Goal: Task Accomplishment & Management: Manage account settings

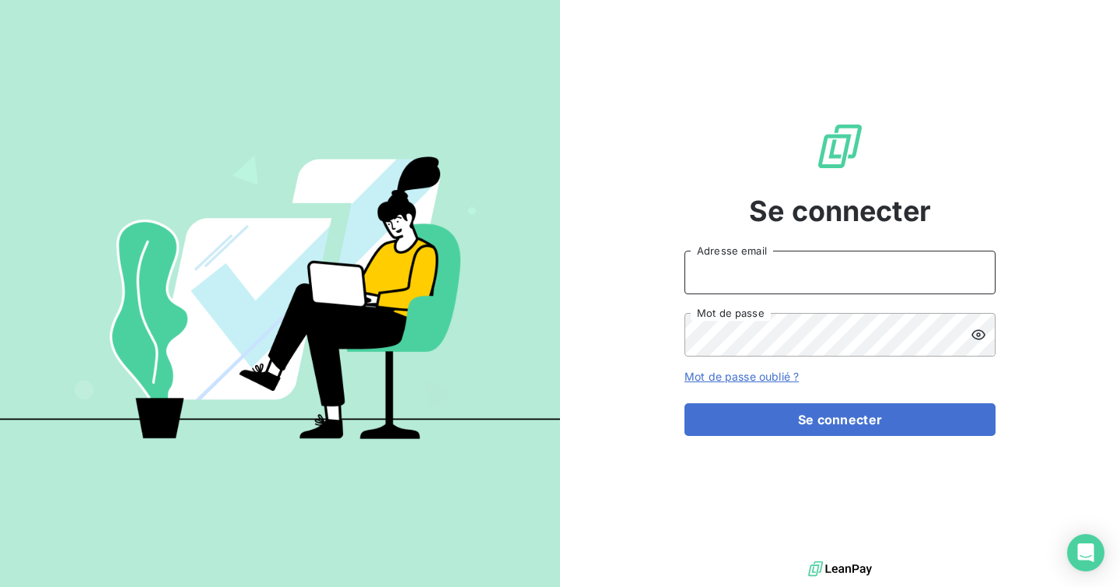
type input "edelcey@media-start.fr"
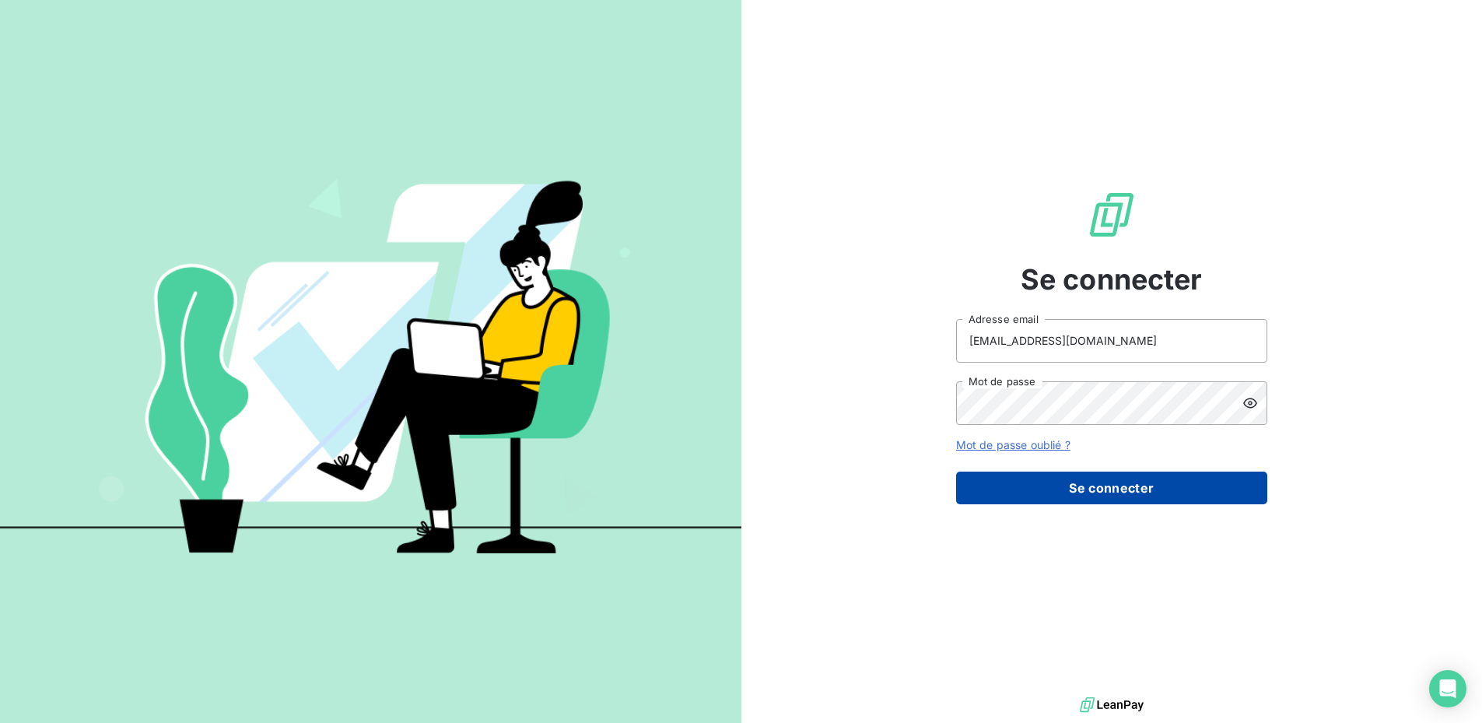
click at [1031, 489] on button "Se connecter" at bounding box center [1111, 487] width 311 height 33
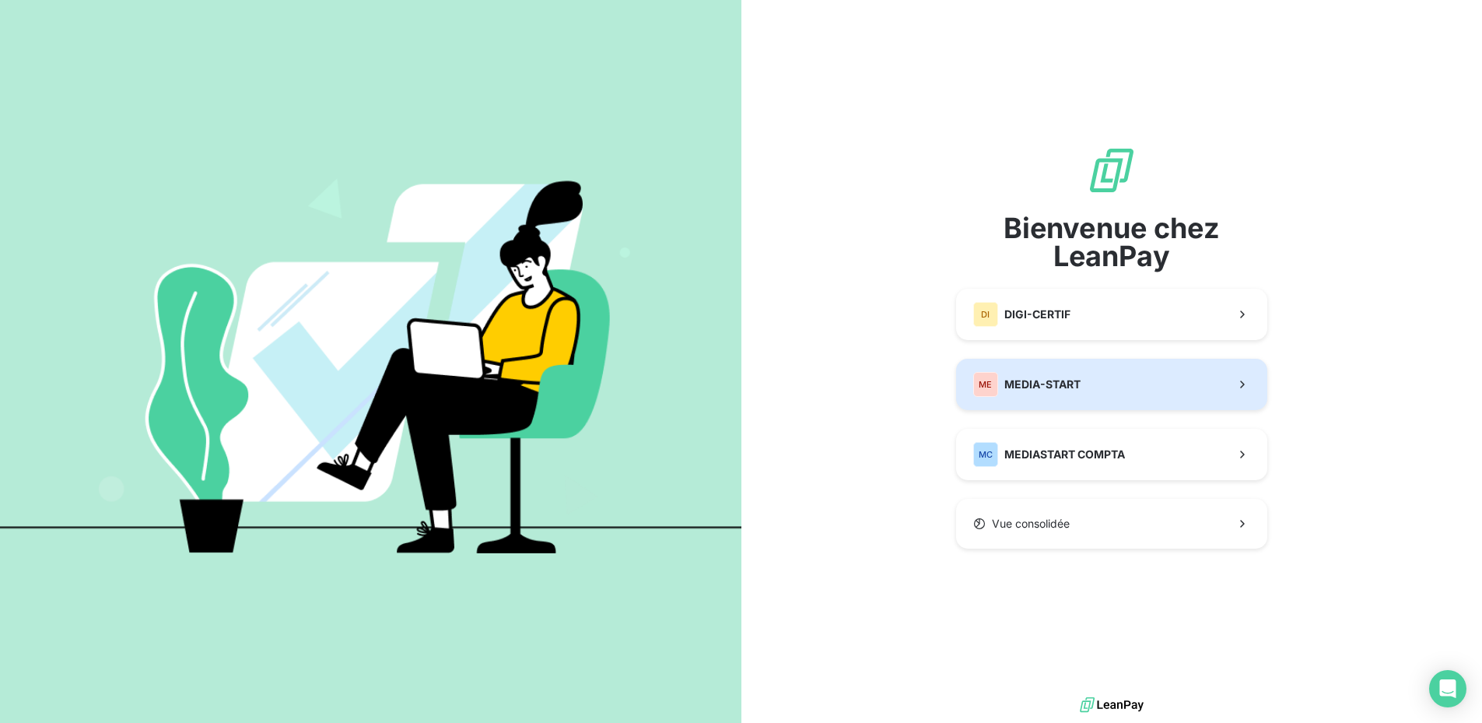
click at [1028, 404] on button "ME MEDIA-START" at bounding box center [1111, 384] width 311 height 51
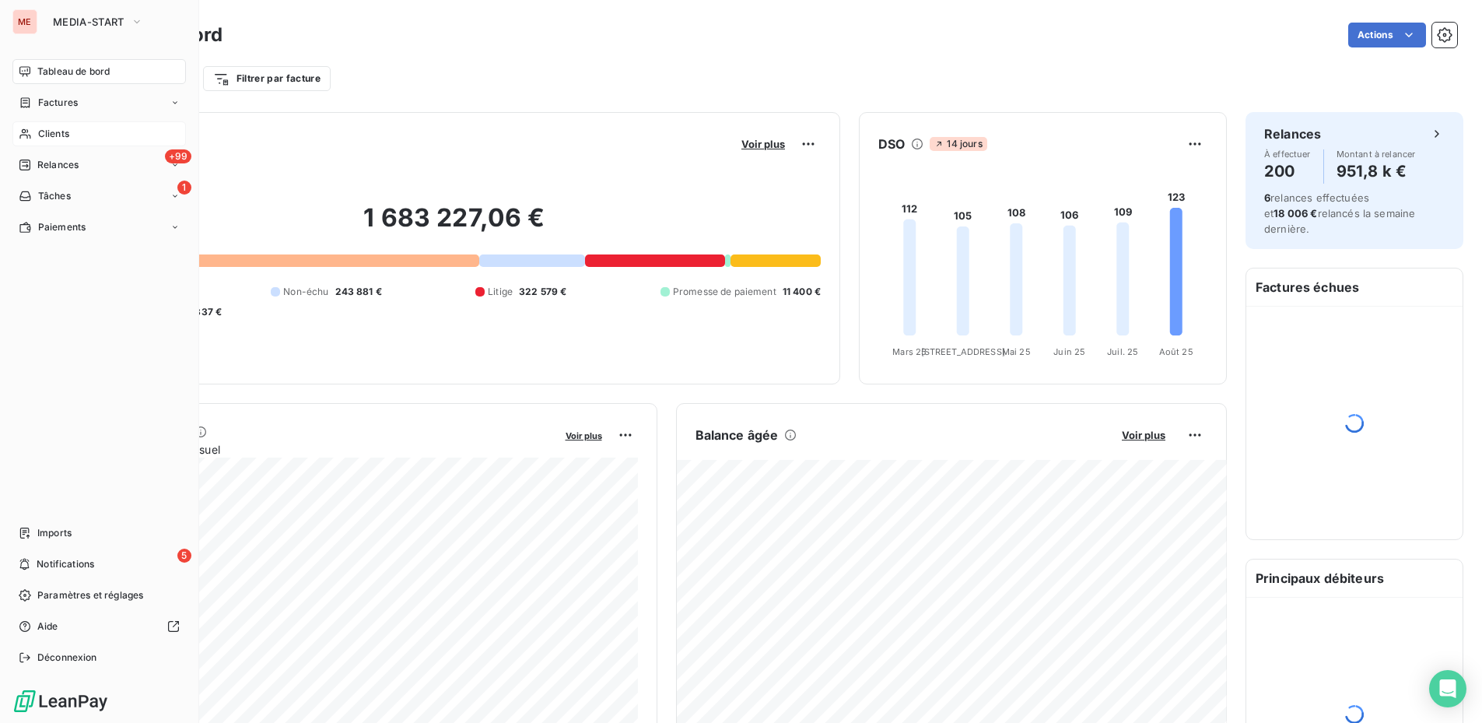
click at [29, 136] on icon at bounding box center [25, 134] width 13 height 12
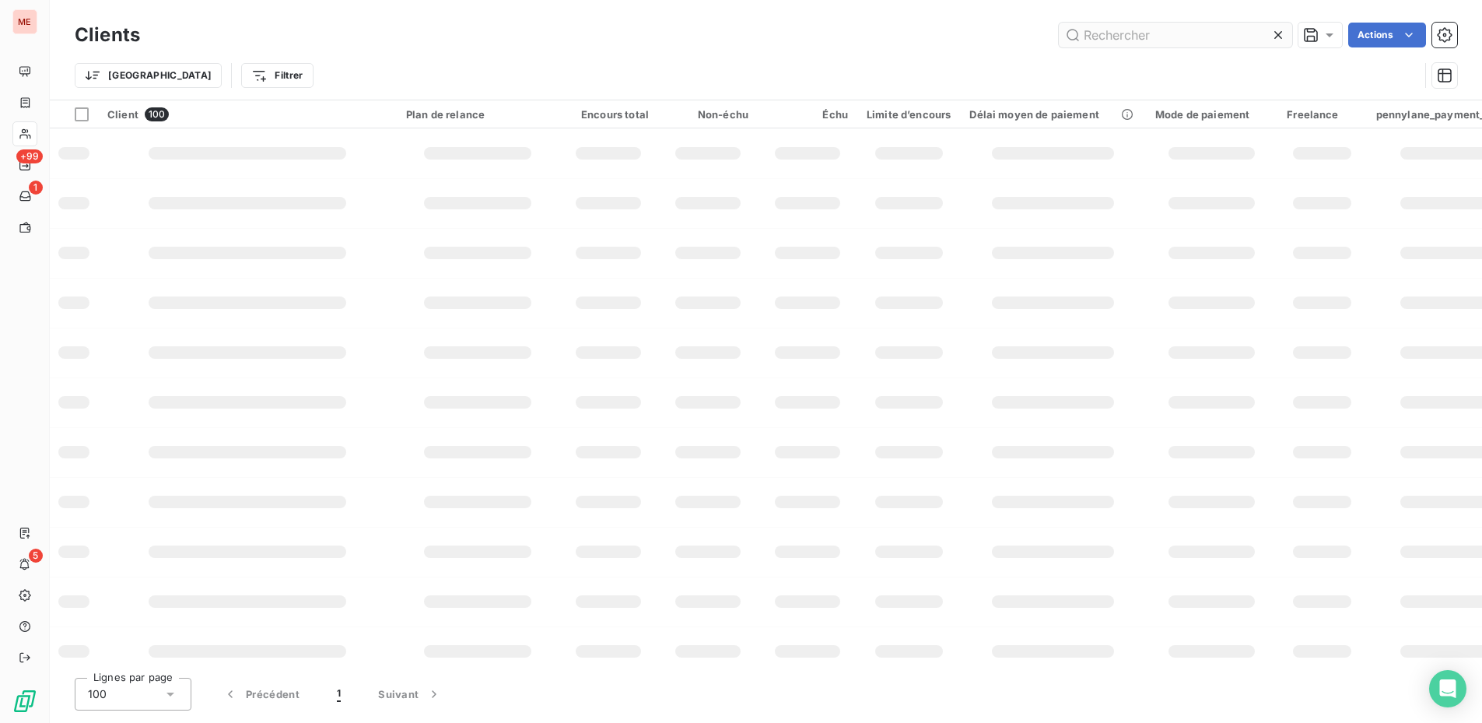
click at [1095, 37] on input "text" at bounding box center [1175, 35] width 233 height 25
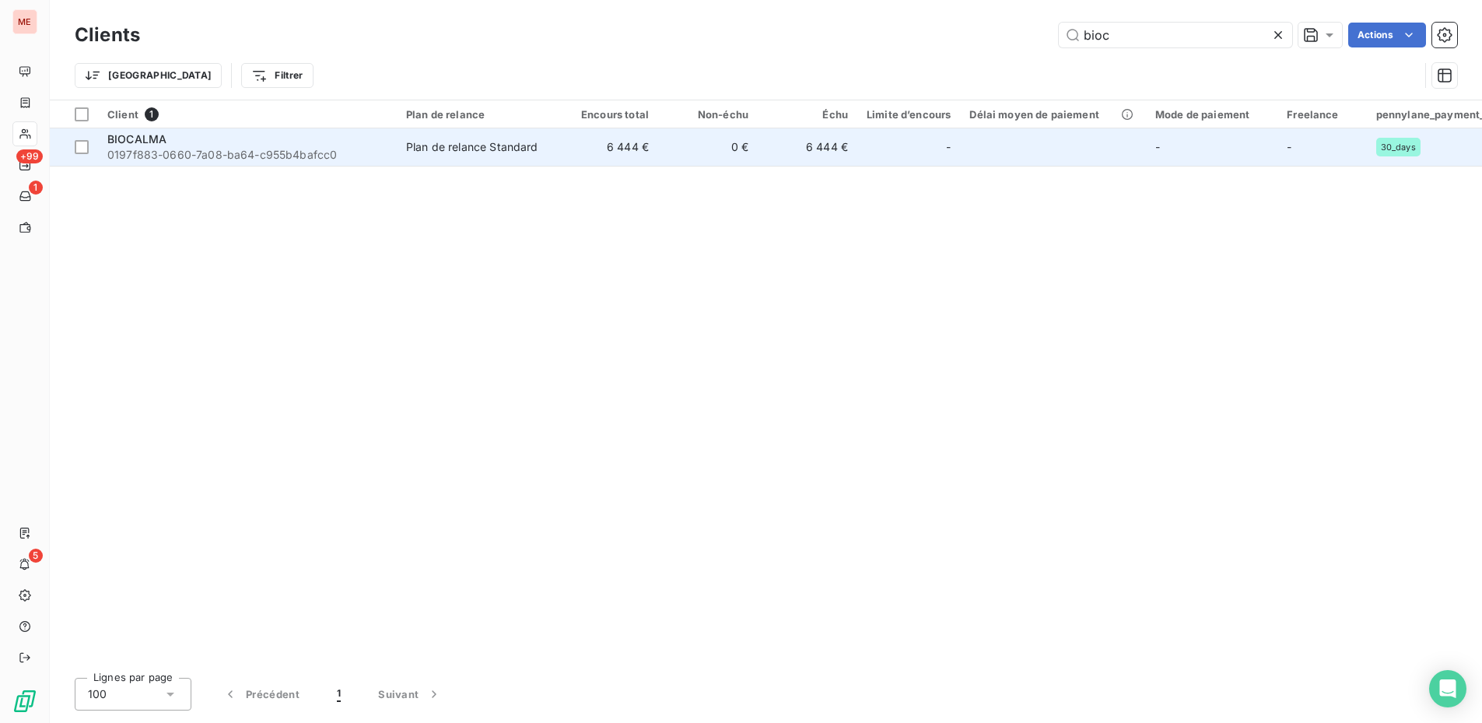
type input "bioc"
click at [464, 149] on div "Plan de relance Standard" at bounding box center [472, 147] width 132 height 16
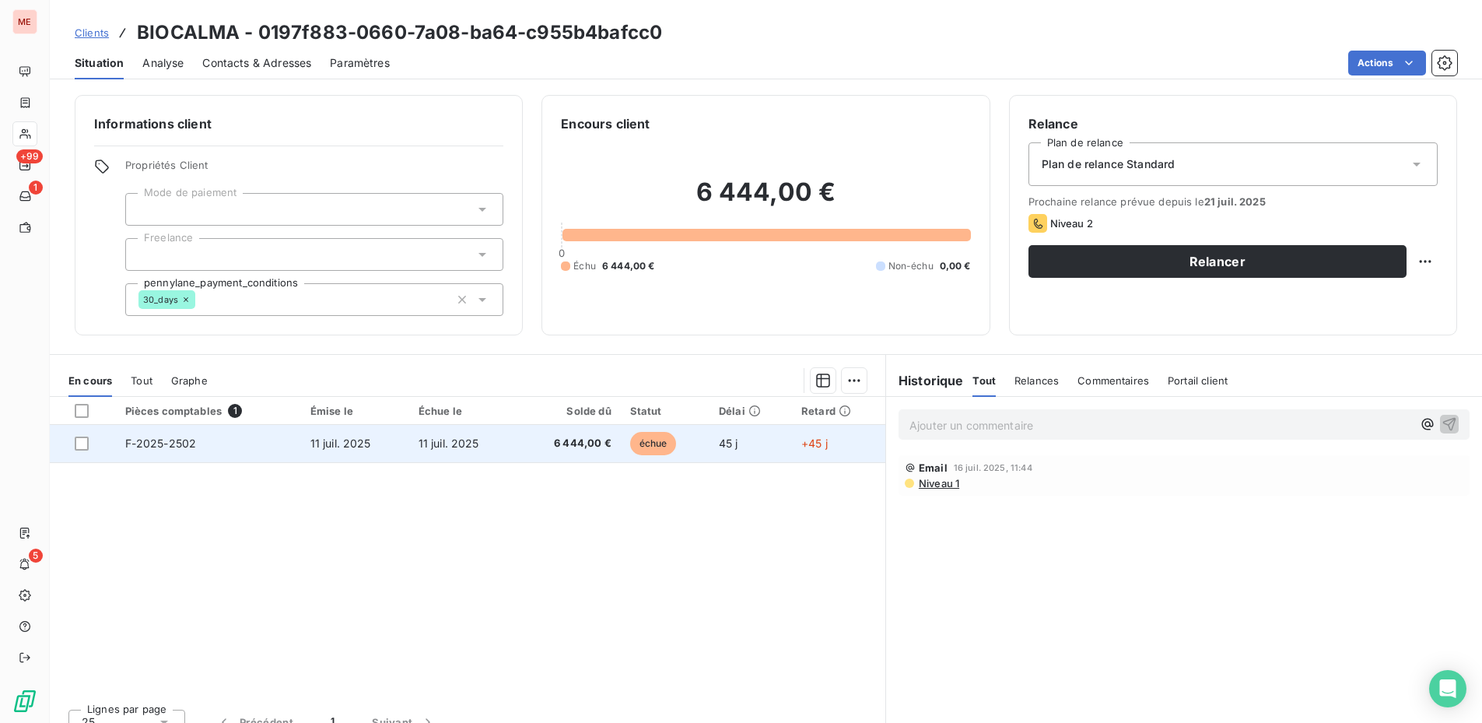
click at [386, 442] on td "11 juil. 2025" at bounding box center [355, 443] width 108 height 37
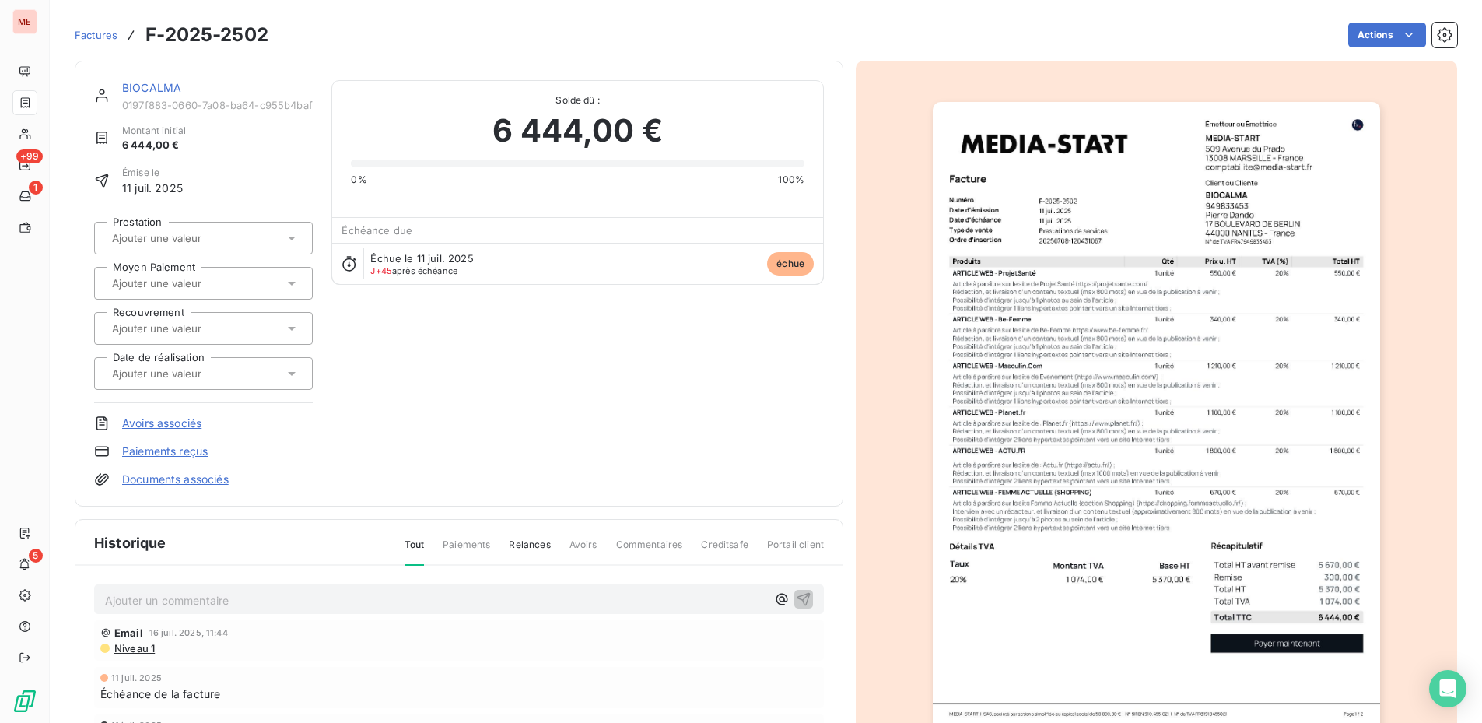
click at [169, 89] on link "BIOCALMA" at bounding box center [151, 87] width 59 height 13
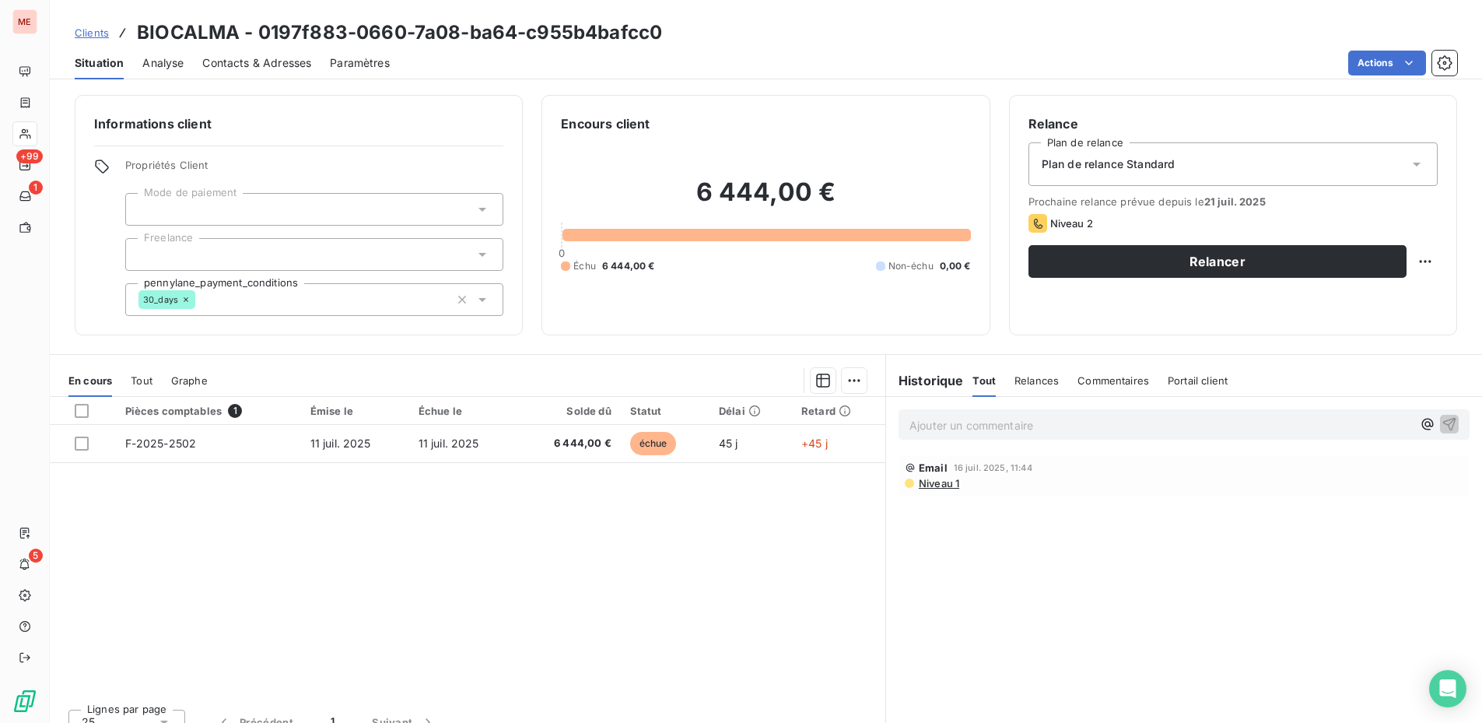
click at [282, 221] on div at bounding box center [314, 209] width 378 height 33
click at [381, 496] on div "Pièces comptables 1 Émise le Échue le Solde dû Statut Délai Retard F-2025-2502 …" at bounding box center [467, 546] width 835 height 299
click at [483, 221] on div at bounding box center [314, 209] width 378 height 33
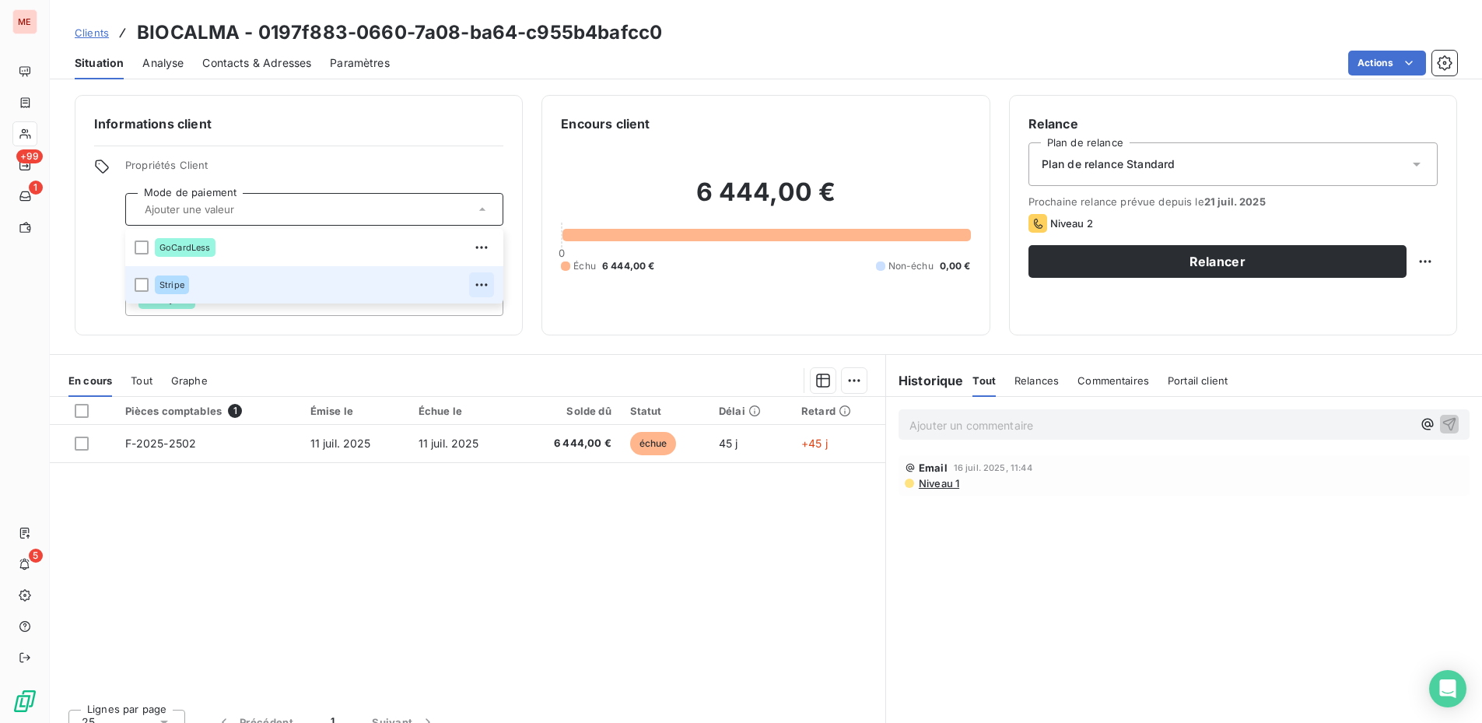
click at [482, 285] on icon "button" at bounding box center [482, 284] width 12 height 2
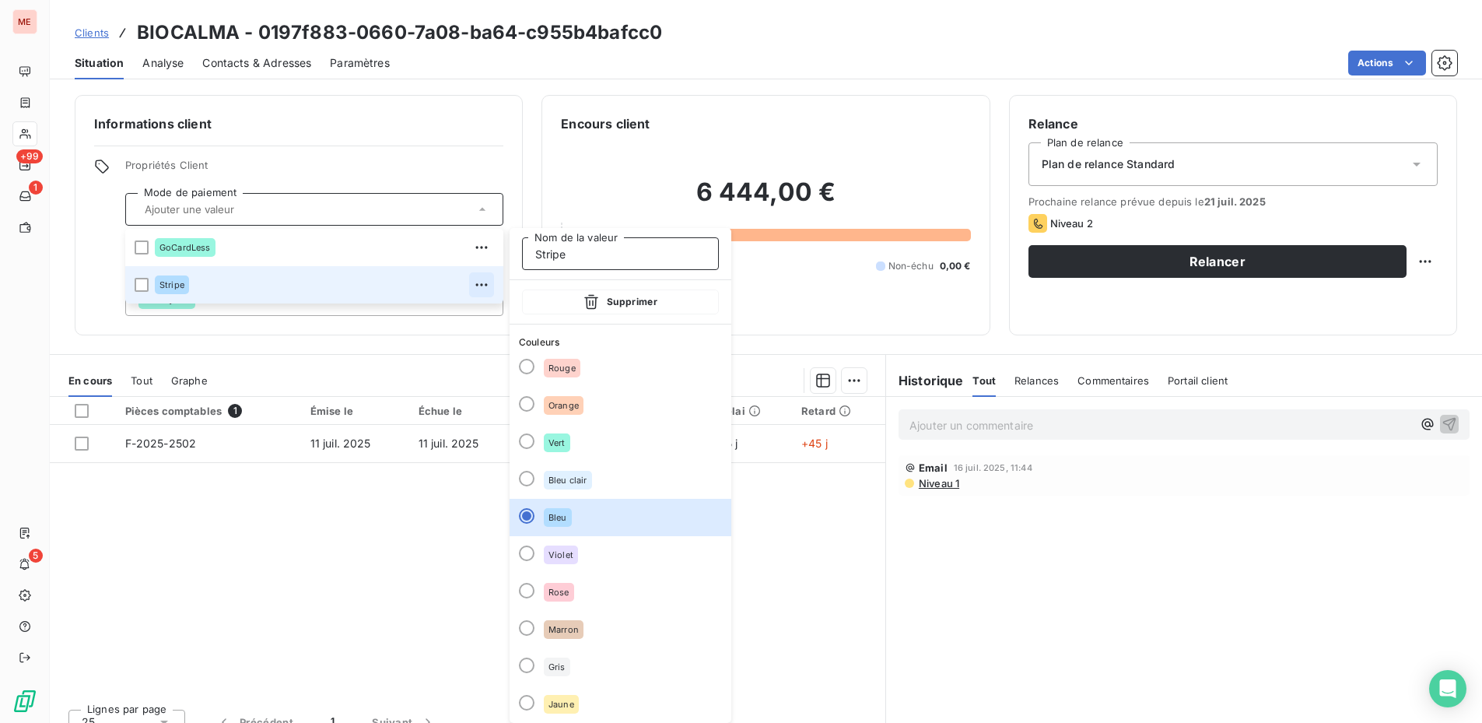
click at [599, 258] on input "Stripe" at bounding box center [620, 253] width 197 height 33
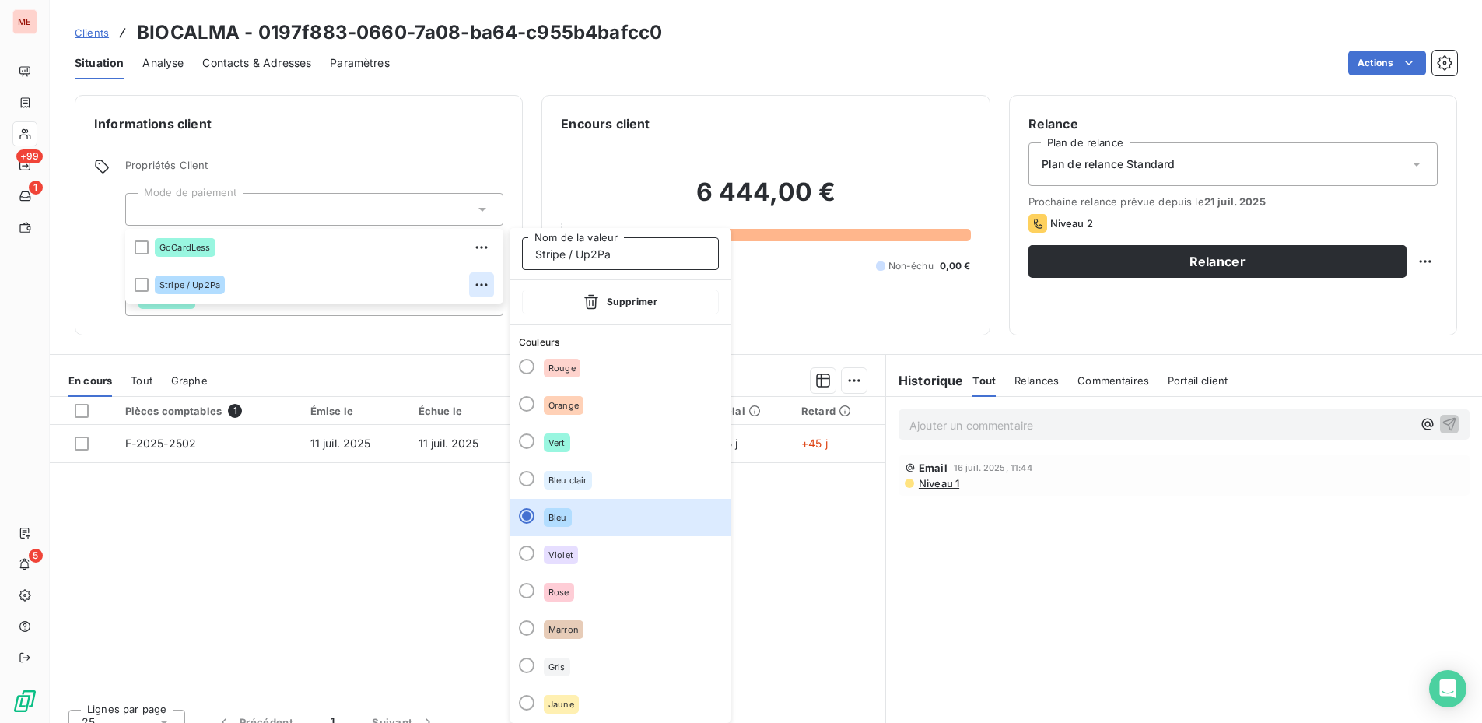
type input "Stripe / Up2Pay"
click at [463, 489] on div "Pièces comptables 1 Émise le Échue le Solde dû Statut Délai Retard F-2025-2502 …" at bounding box center [467, 546] width 835 height 299
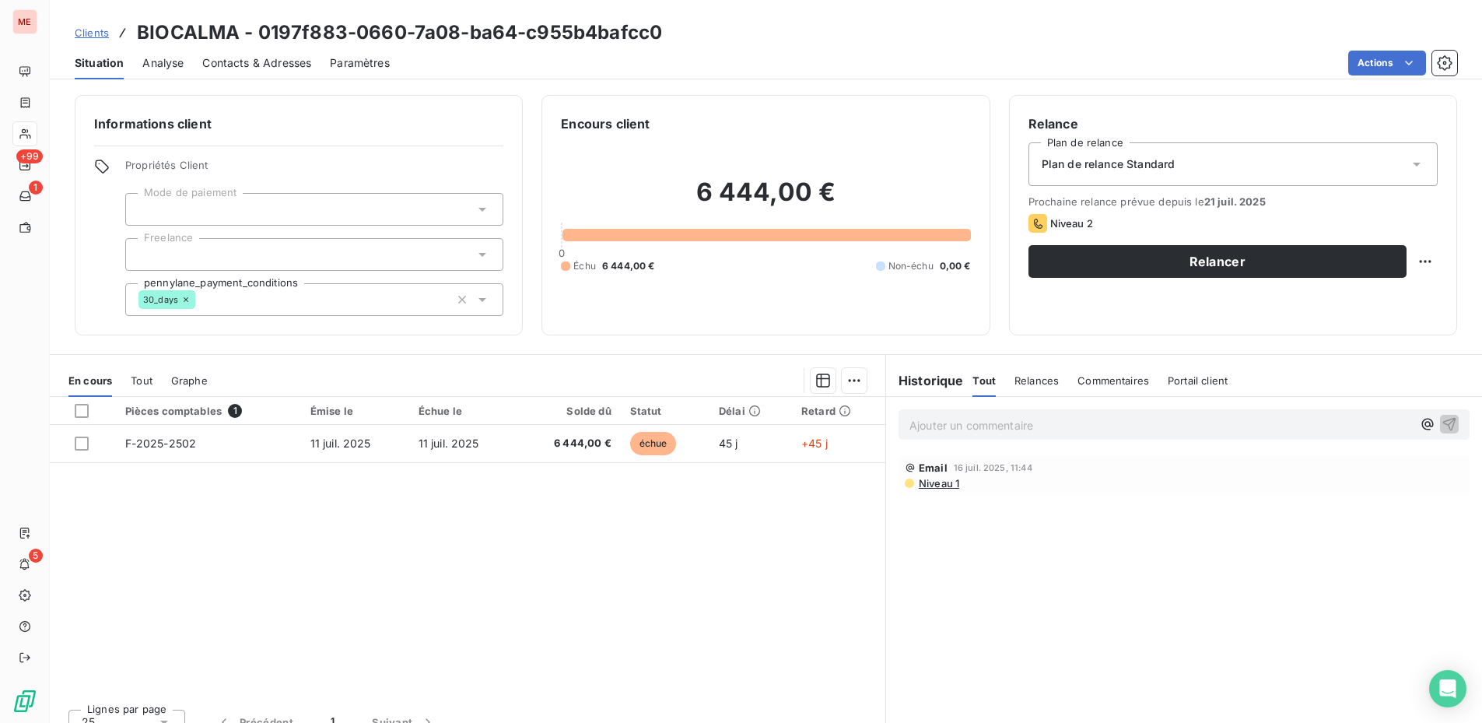
click at [356, 219] on div at bounding box center [314, 209] width 378 height 33
click at [400, 494] on div "Pièces comptables 1 Émise le Échue le Solde dû Statut Délai Retard F-2025-2502 …" at bounding box center [467, 546] width 835 height 299
click at [408, 207] on div at bounding box center [314, 209] width 378 height 33
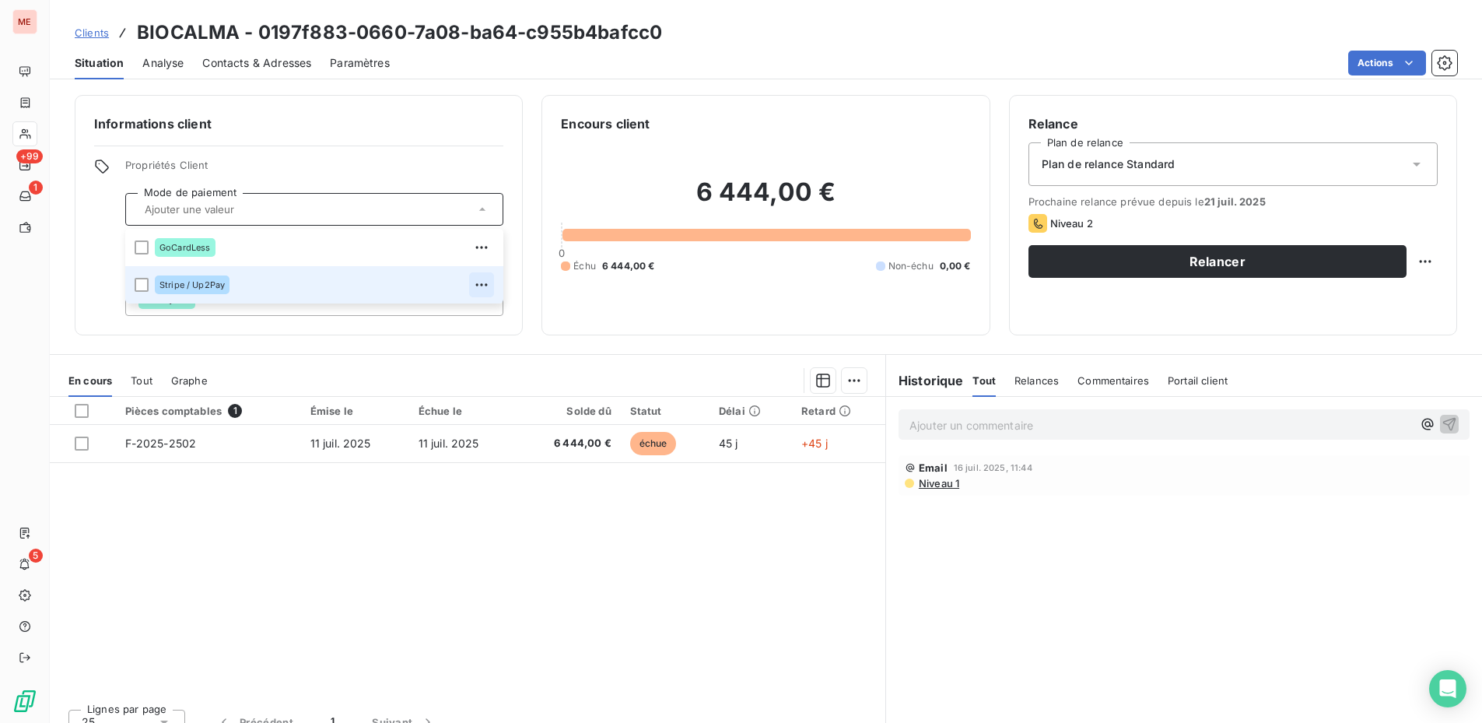
click at [485, 284] on icon "button" at bounding box center [482, 284] width 12 height 2
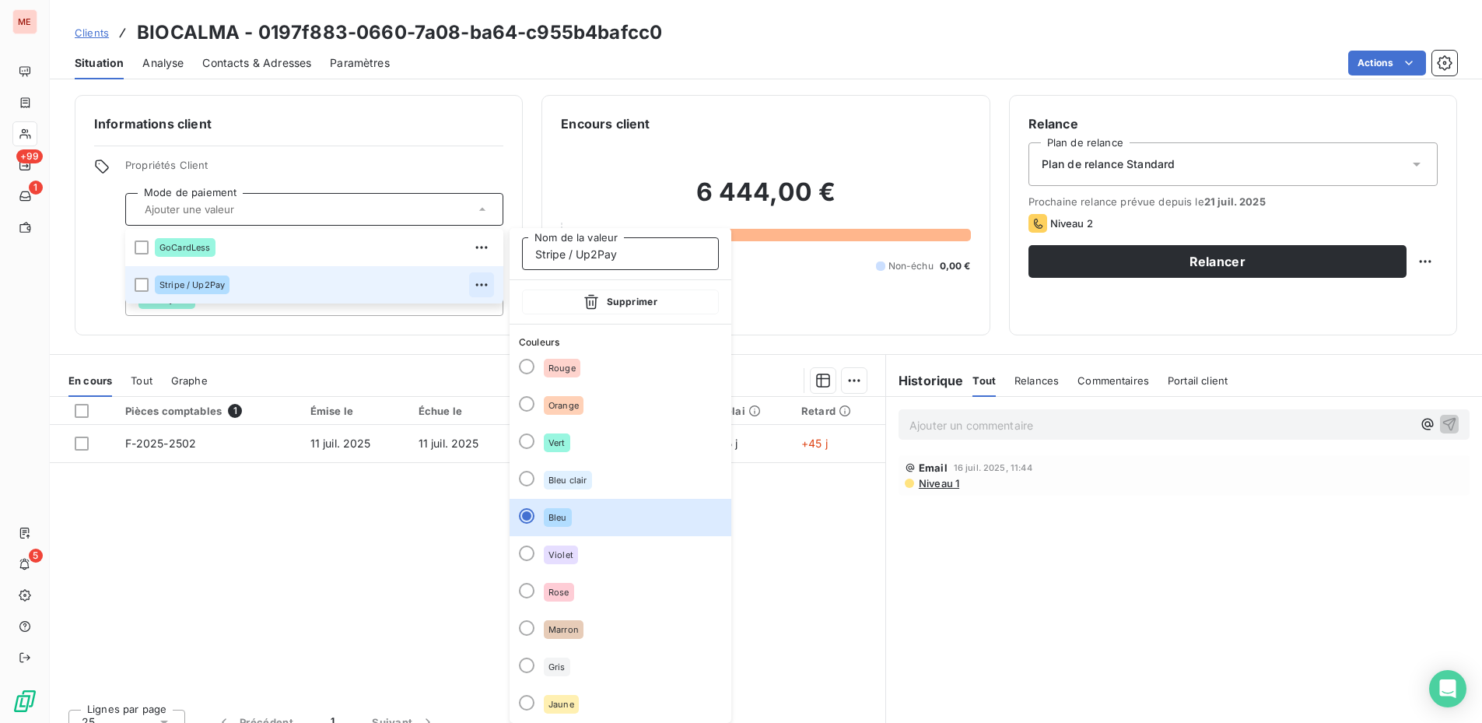
drag, startPoint x: 618, startPoint y: 258, endPoint x: 576, endPoint y: 260, distance: 42.8
click at [576, 260] on input "Stripe / Up2Pay" at bounding box center [620, 253] width 197 height 33
type input "Stripe"
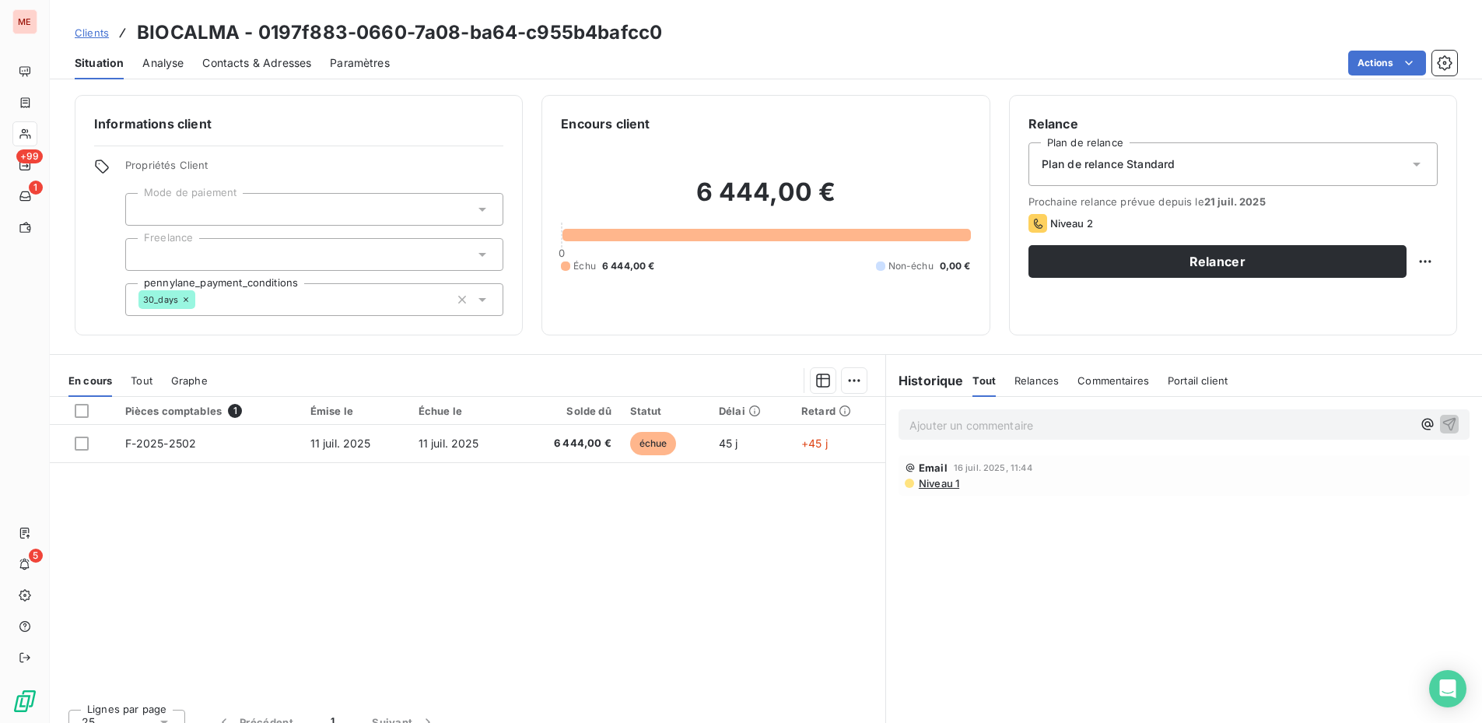
click at [411, 503] on div "Pièces comptables 1 Émise le Échue le Solde dû Statut Délai Retard F-2025-2502 …" at bounding box center [467, 546] width 835 height 299
click at [331, 205] on div at bounding box center [314, 209] width 378 height 33
click at [1085, 415] on p "Ajouter un commentaire ﻿" at bounding box center [1160, 424] width 503 height 19
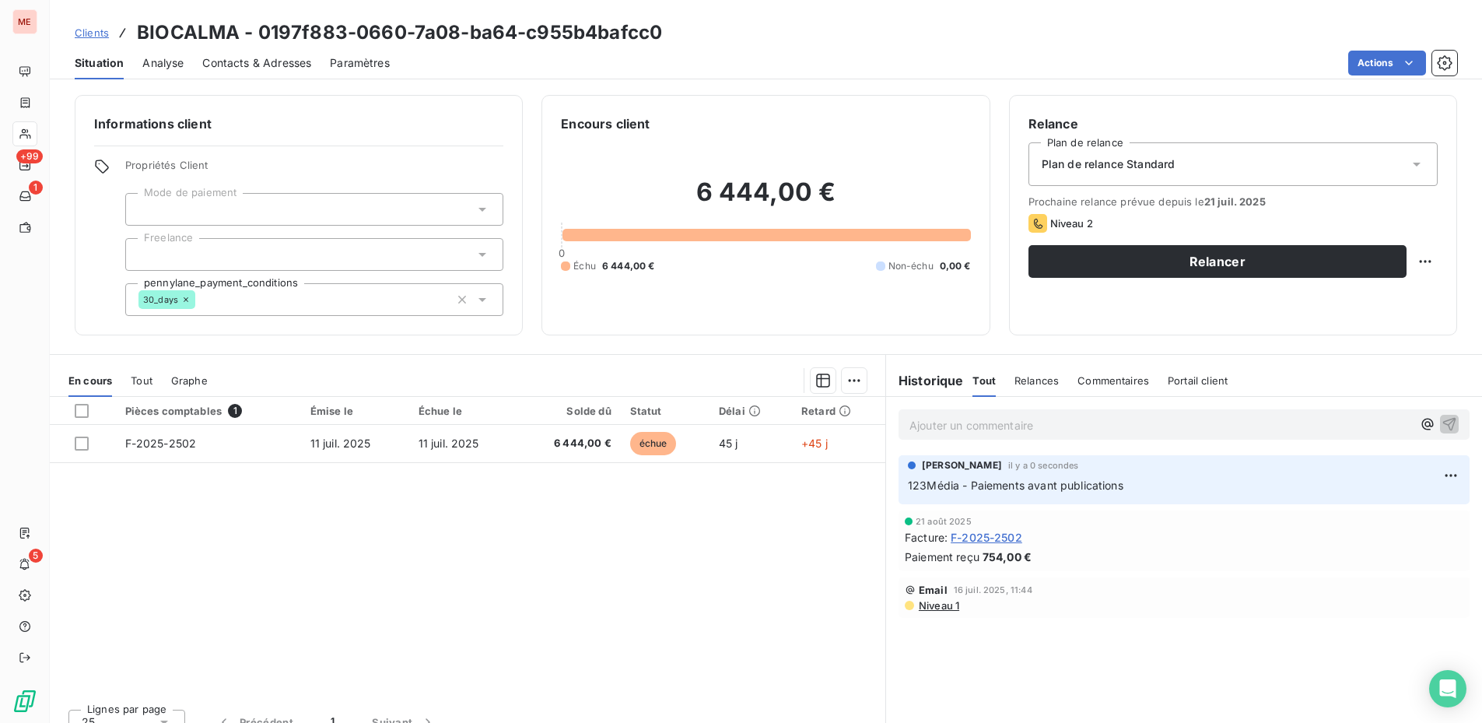
click at [1288, 142] on div "Plan de relance Standard" at bounding box center [1232, 164] width 409 height 44
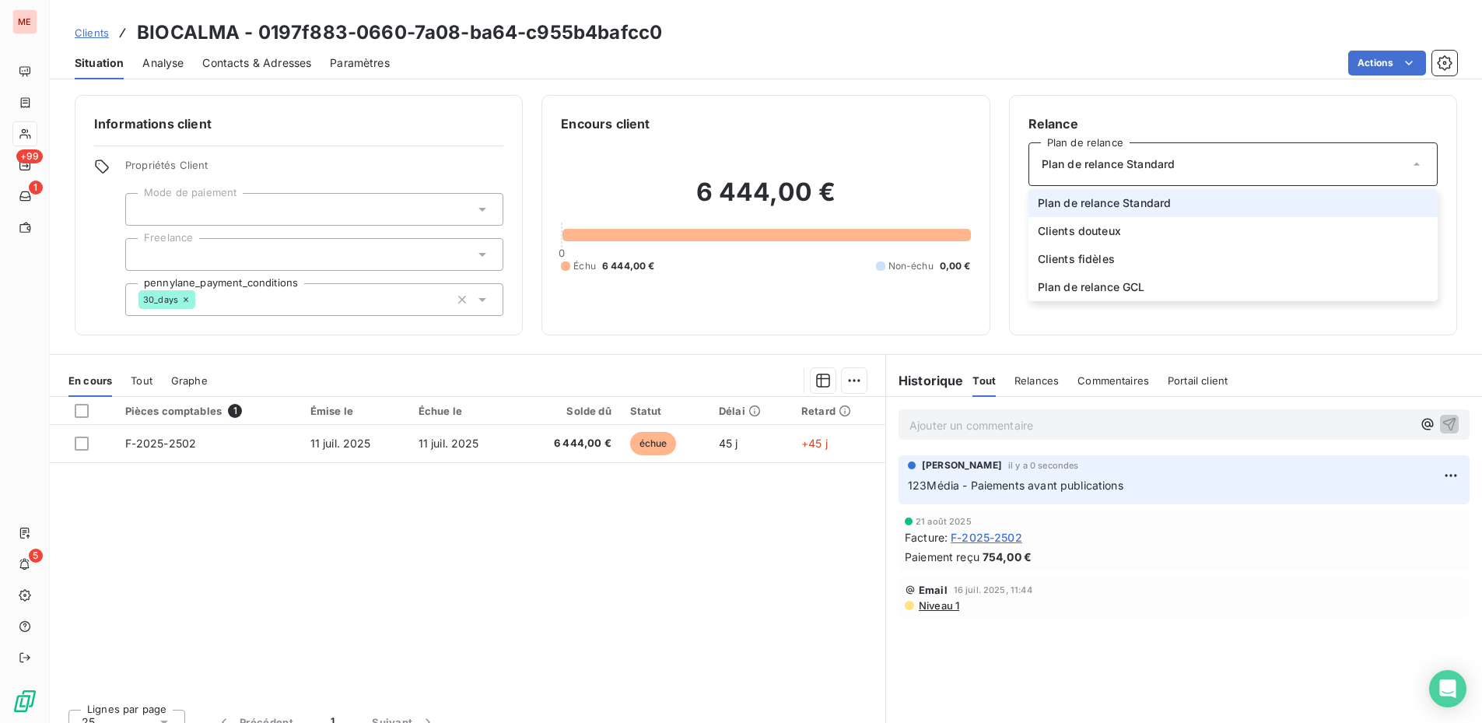
click at [1288, 142] on div "Plan de relance Standard" at bounding box center [1232, 164] width 409 height 44
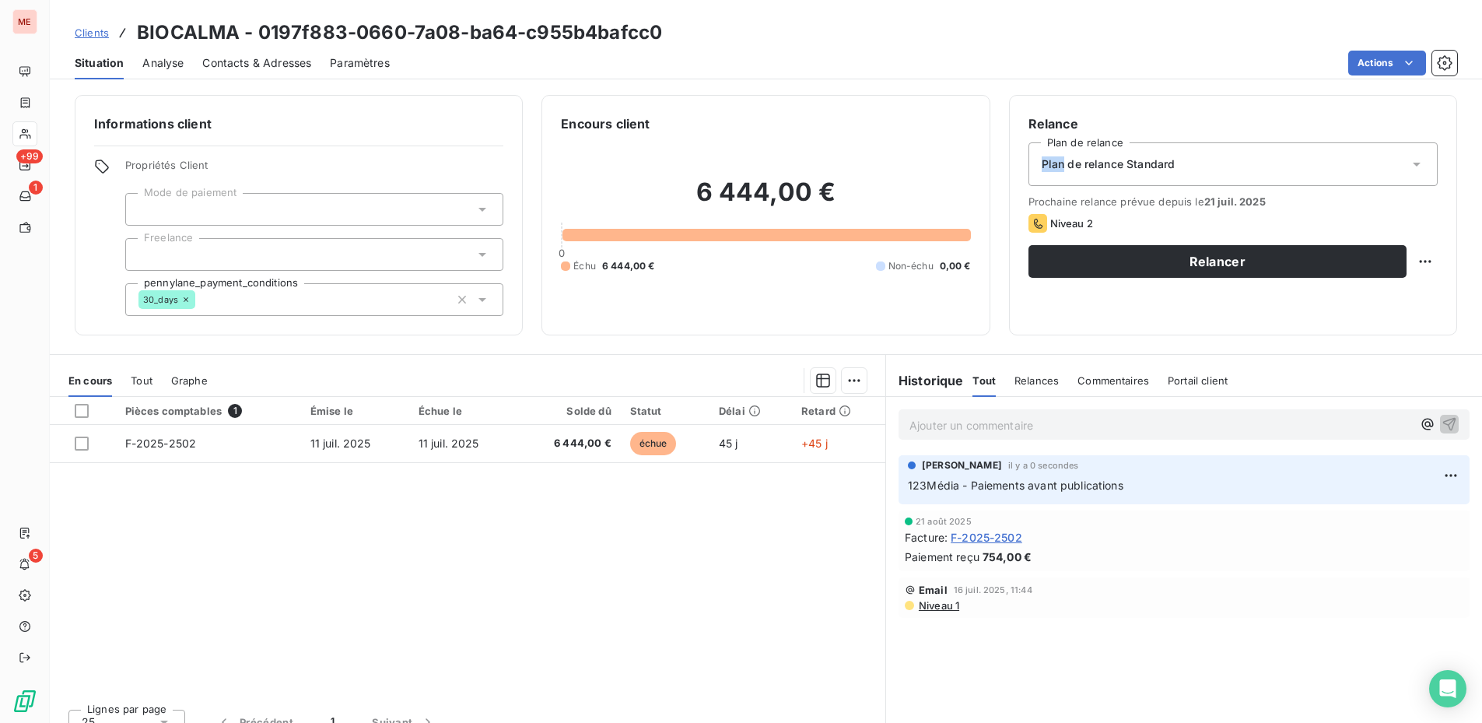
click at [1288, 142] on div "Plan de relance Standard" at bounding box center [1232, 164] width 409 height 44
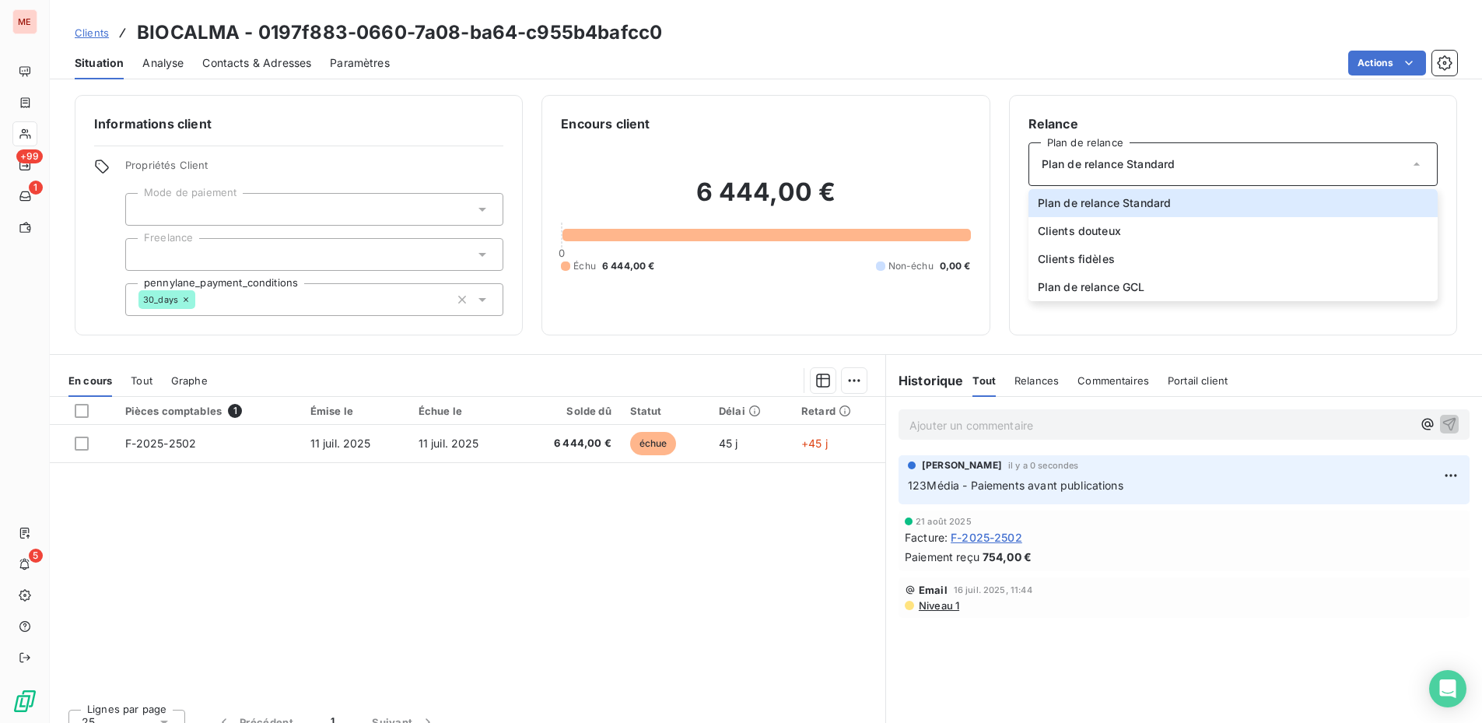
click at [790, 537] on div "Pièces comptables 1 Émise le Échue le Solde dû Statut Délai Retard F-2025-2502 …" at bounding box center [467, 546] width 835 height 299
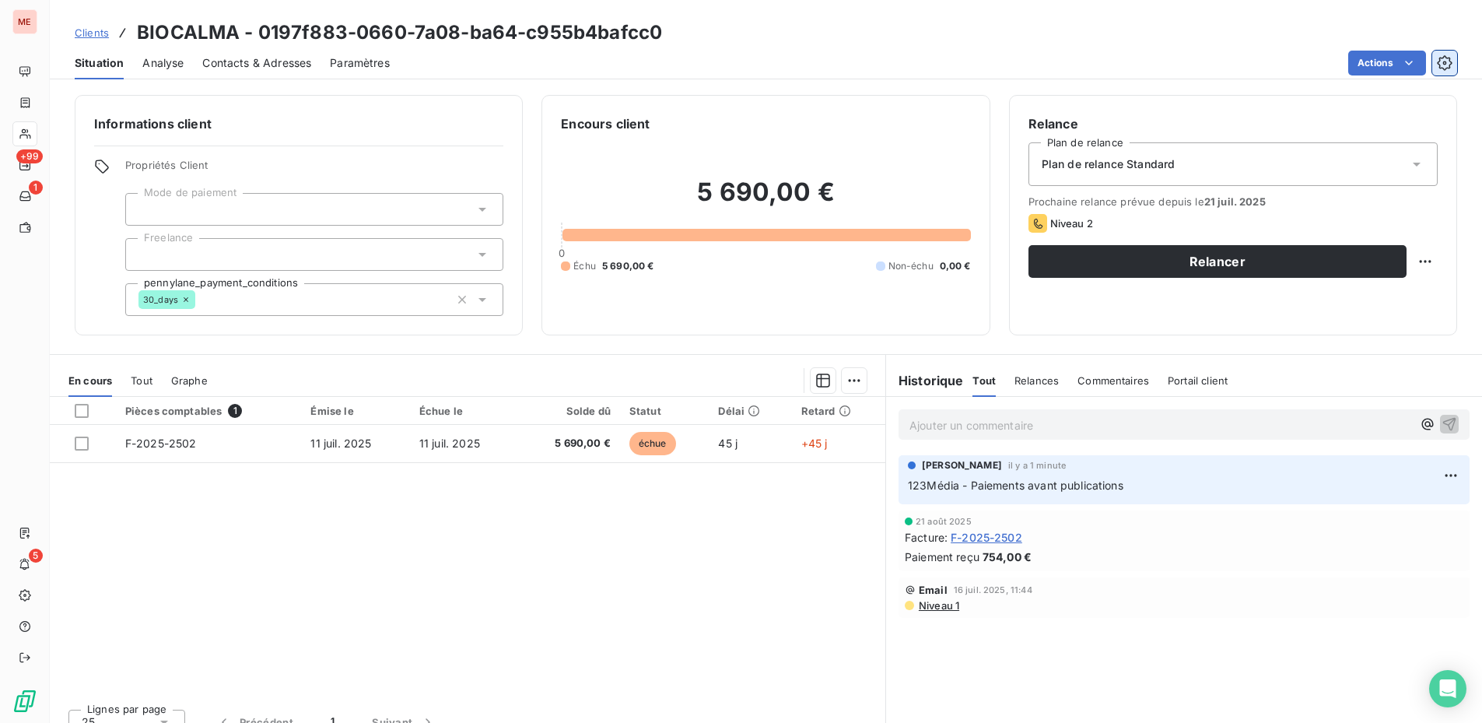
click at [1443, 62] on icon "button" at bounding box center [1445, 63] width 4 height 4
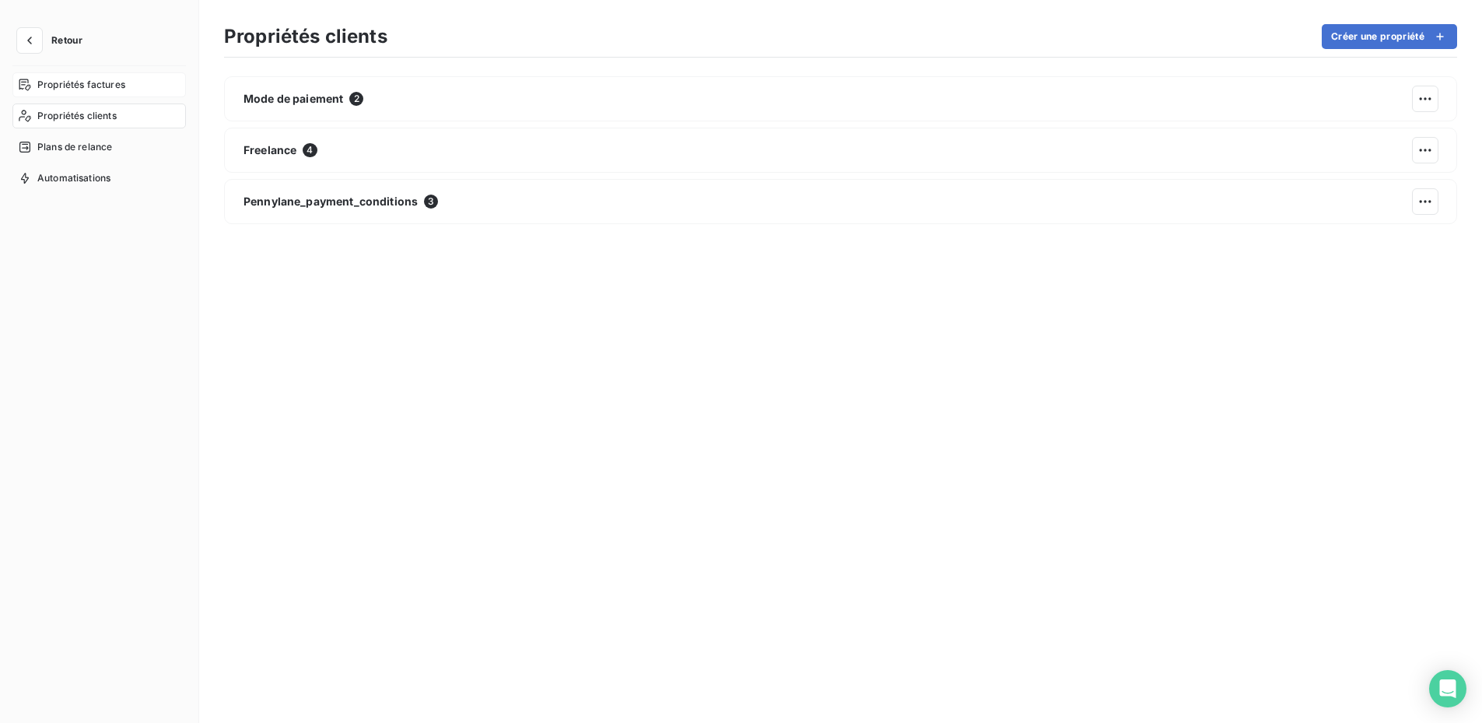
click at [119, 89] on span "Propriétés factures" at bounding box center [81, 85] width 88 height 14
click at [118, 116] on div "Propriétés clients" at bounding box center [98, 115] width 173 height 25
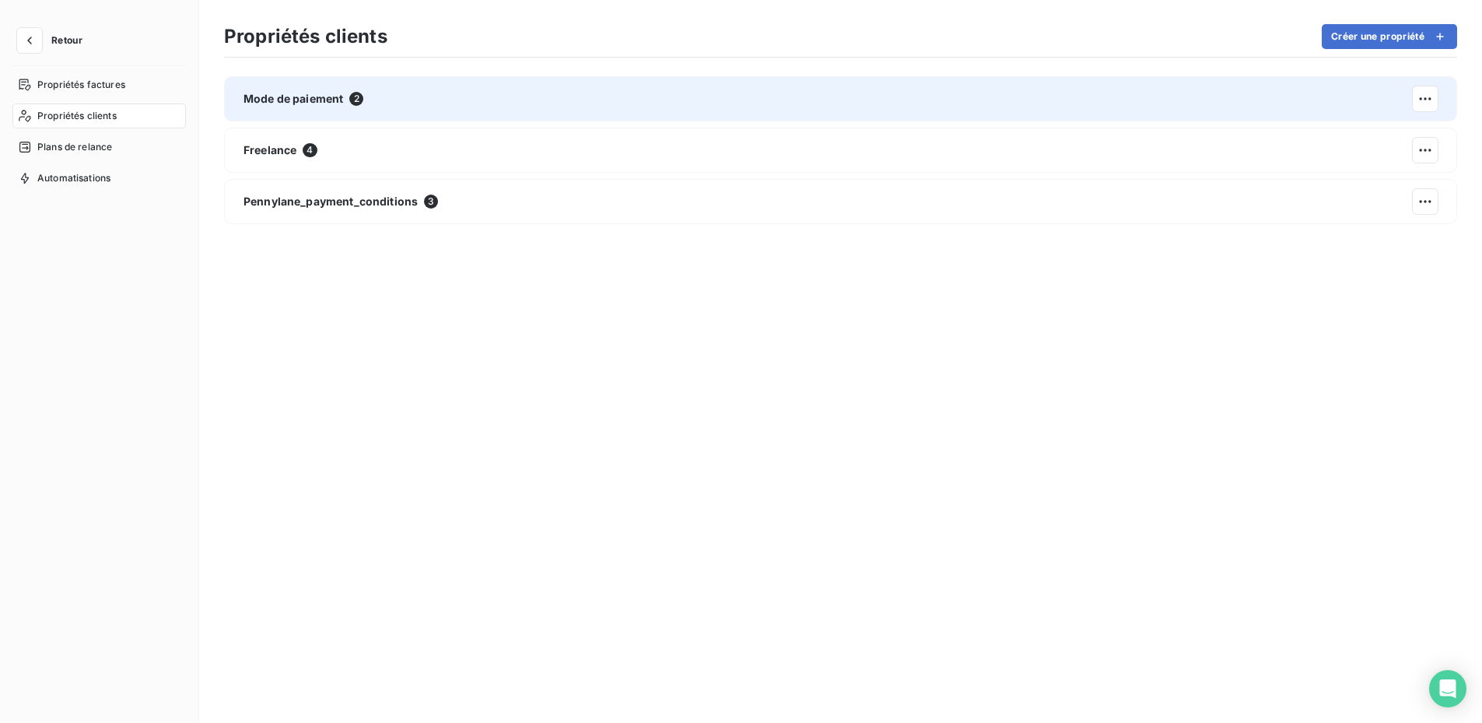
click at [306, 105] on span "Mode de paiement" at bounding box center [293, 99] width 100 height 16
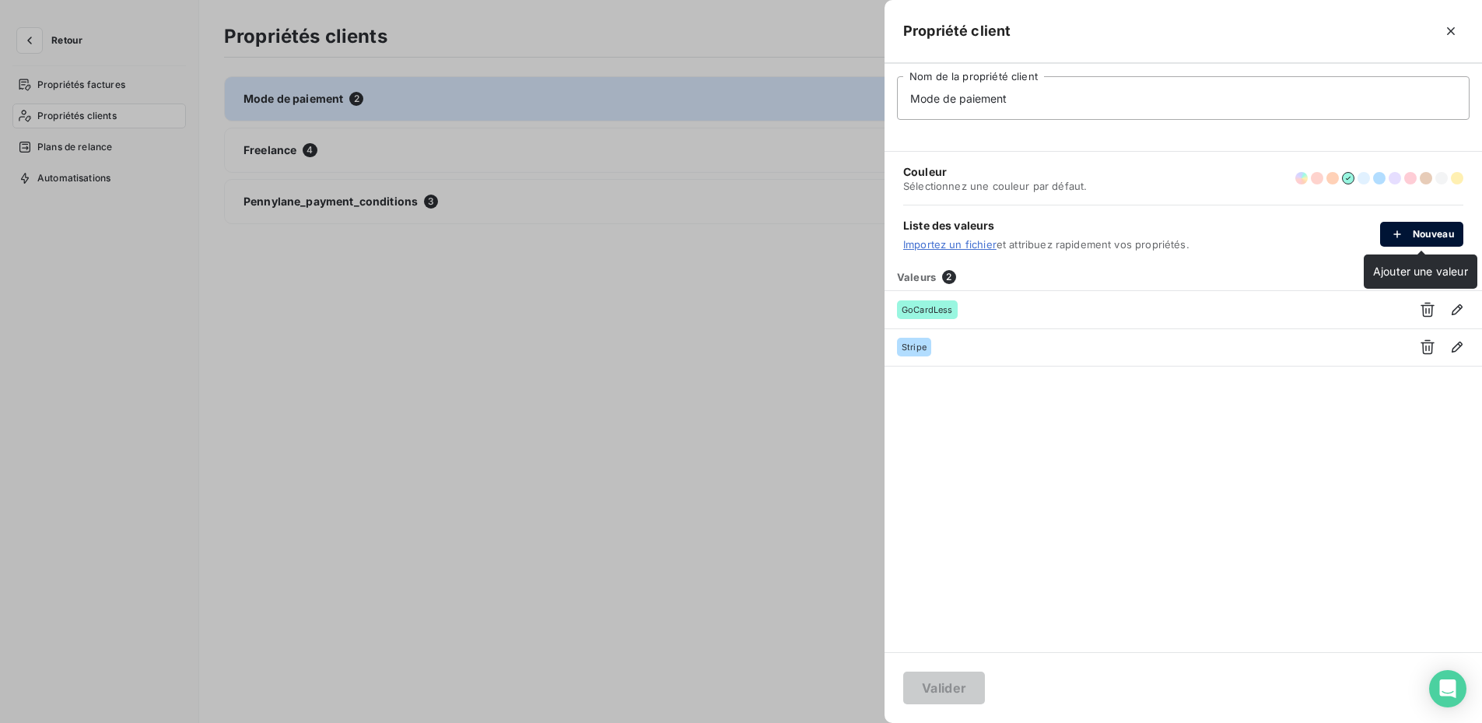
click at [1404, 239] on div "button" at bounding box center [1400, 234] width 23 height 16
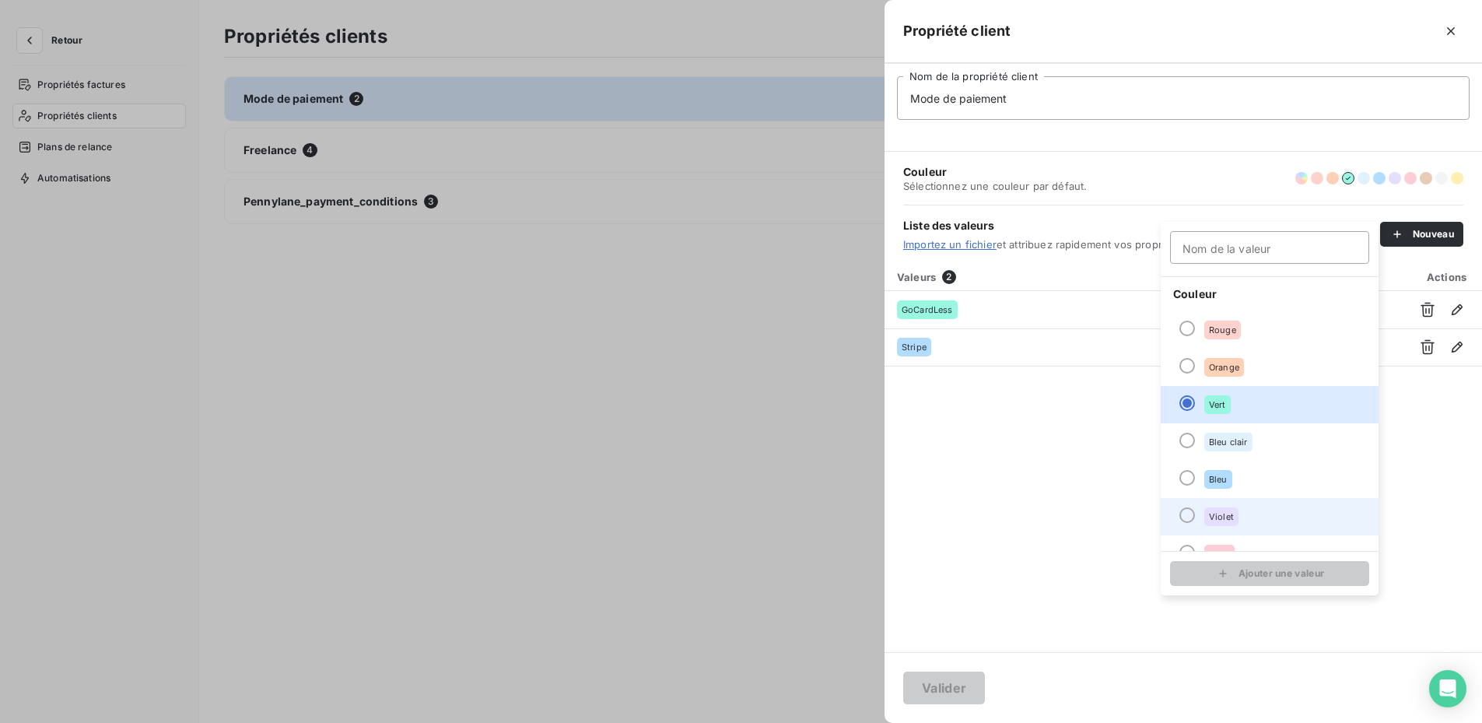
click at [1216, 525] on div "Violet" at bounding box center [1221, 516] width 34 height 19
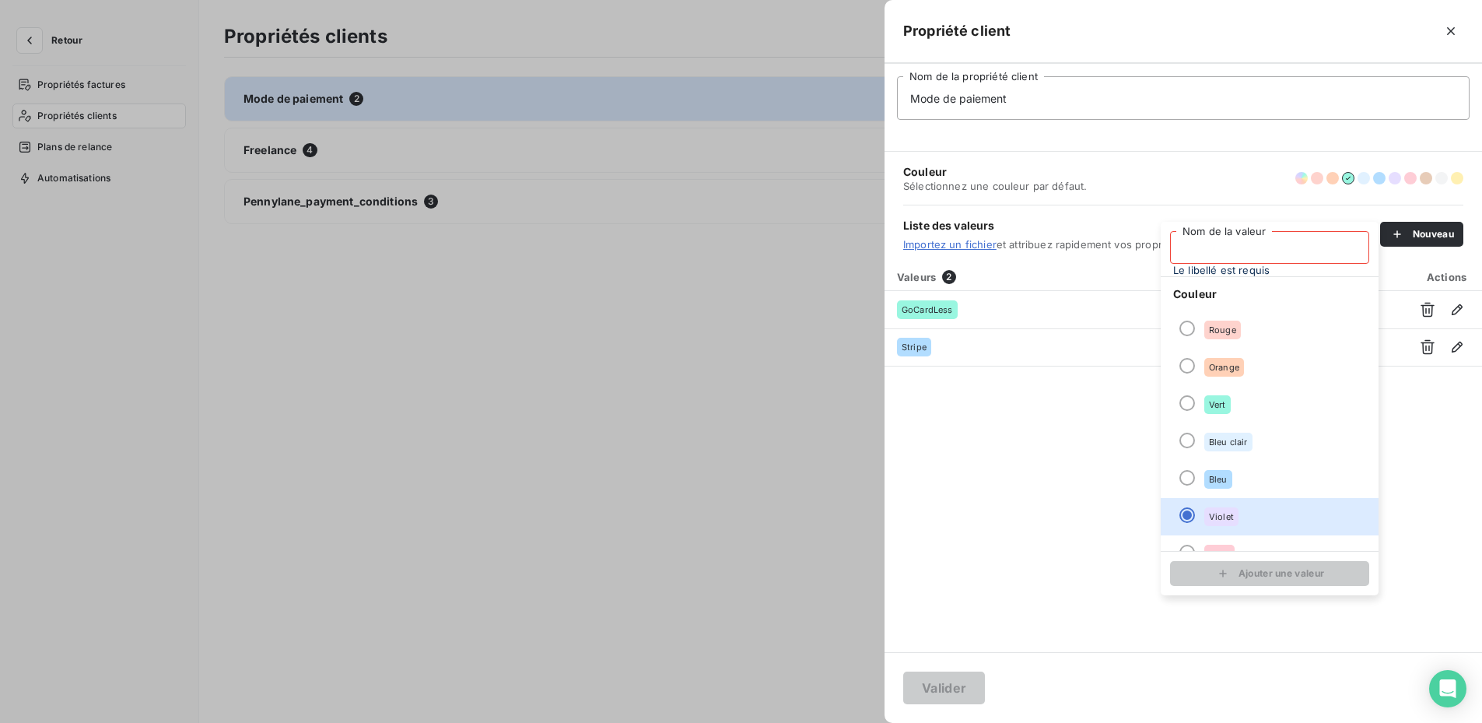
click at [1188, 257] on input "Nom de la valeur" at bounding box center [1269, 247] width 199 height 33
type input "Up2Pay"
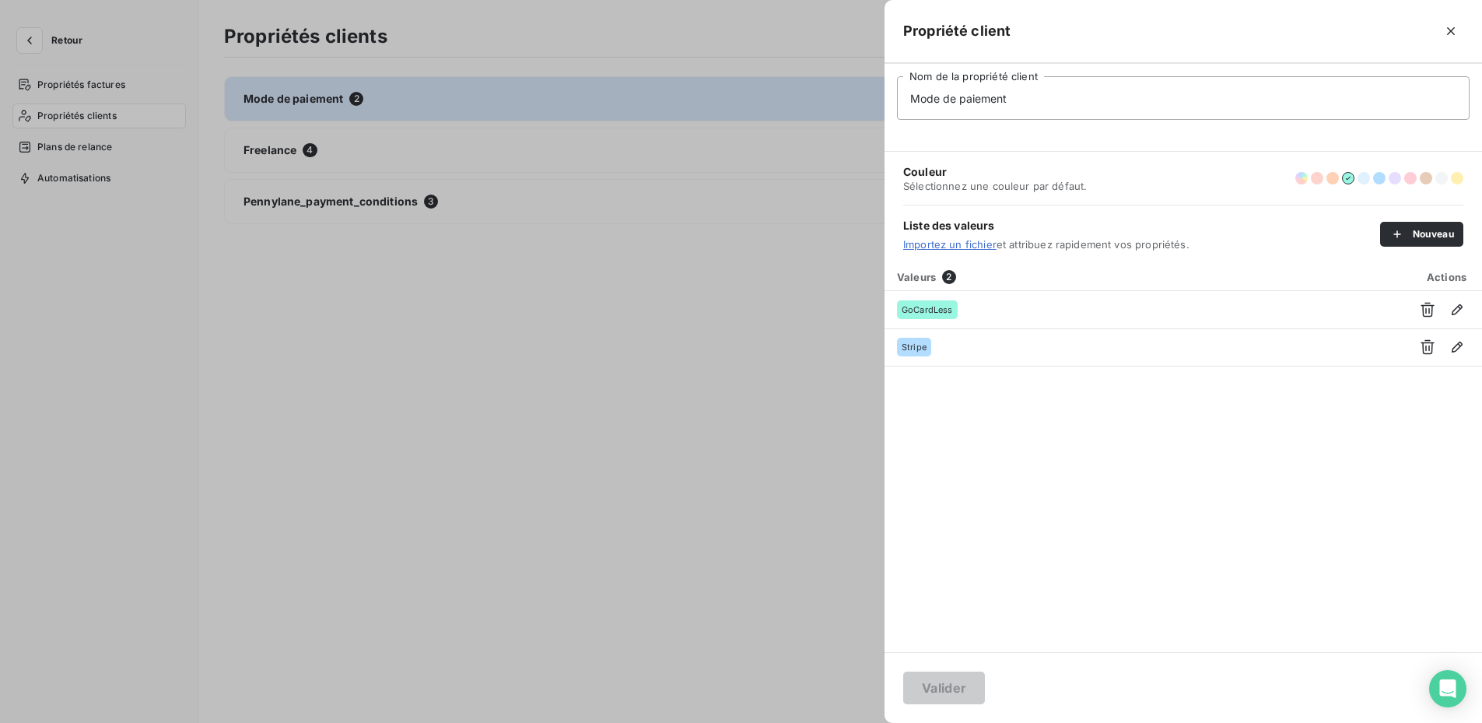
click at [1125, 629] on div "Valeurs 2 Actions GoCardLess Stripe" at bounding box center [1182, 457] width 597 height 389
click at [1408, 234] on div "button" at bounding box center [1400, 234] width 23 height 16
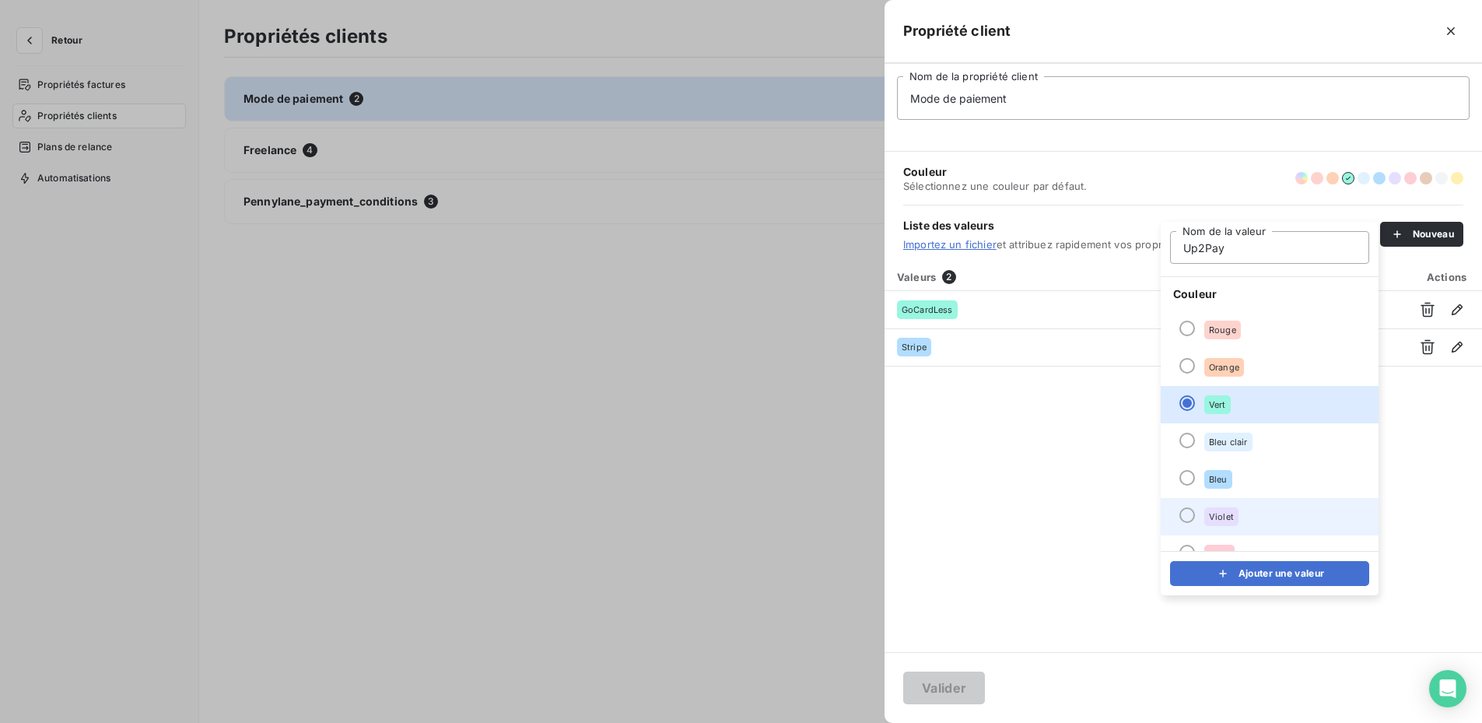
type input "Up2Pay"
click at [1185, 515] on div at bounding box center [1187, 515] width 16 height 16
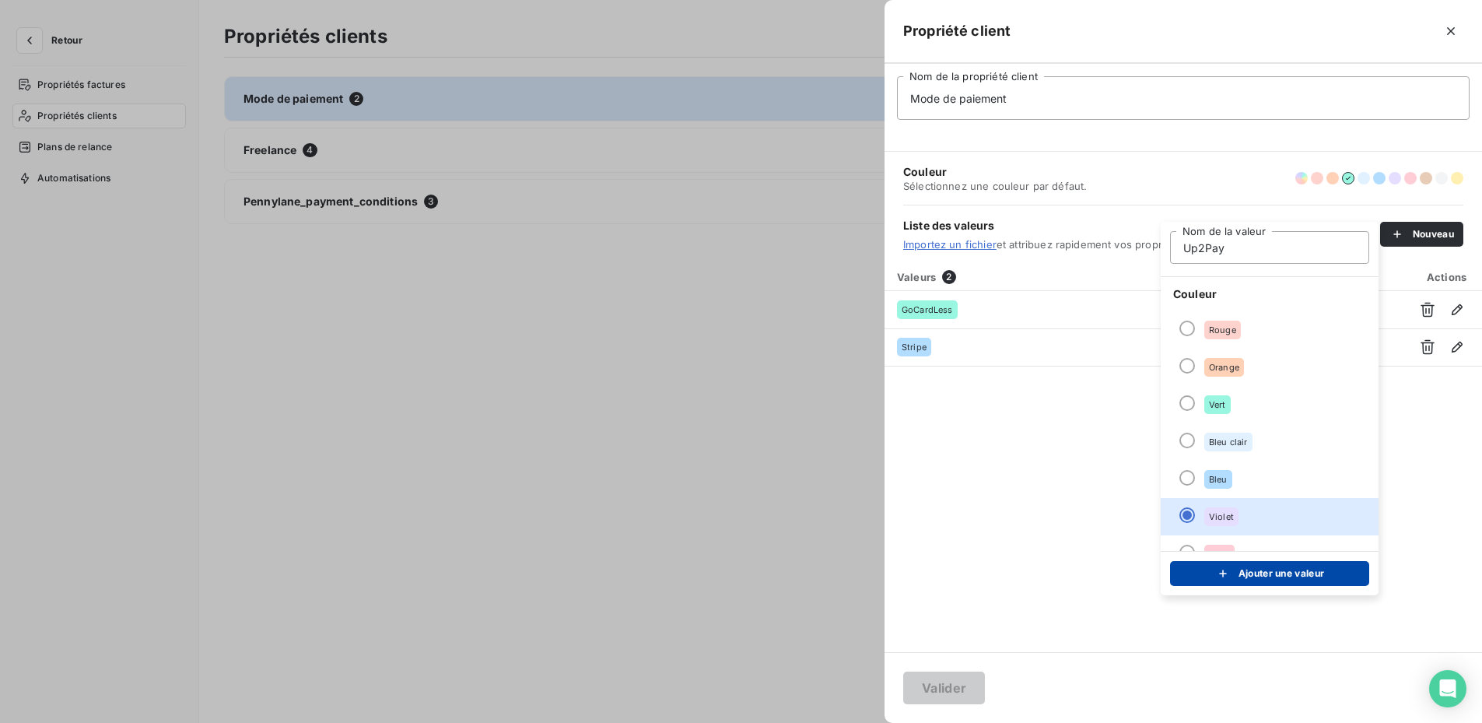
click at [1210, 575] on button "Ajouter une valeur" at bounding box center [1269, 573] width 199 height 25
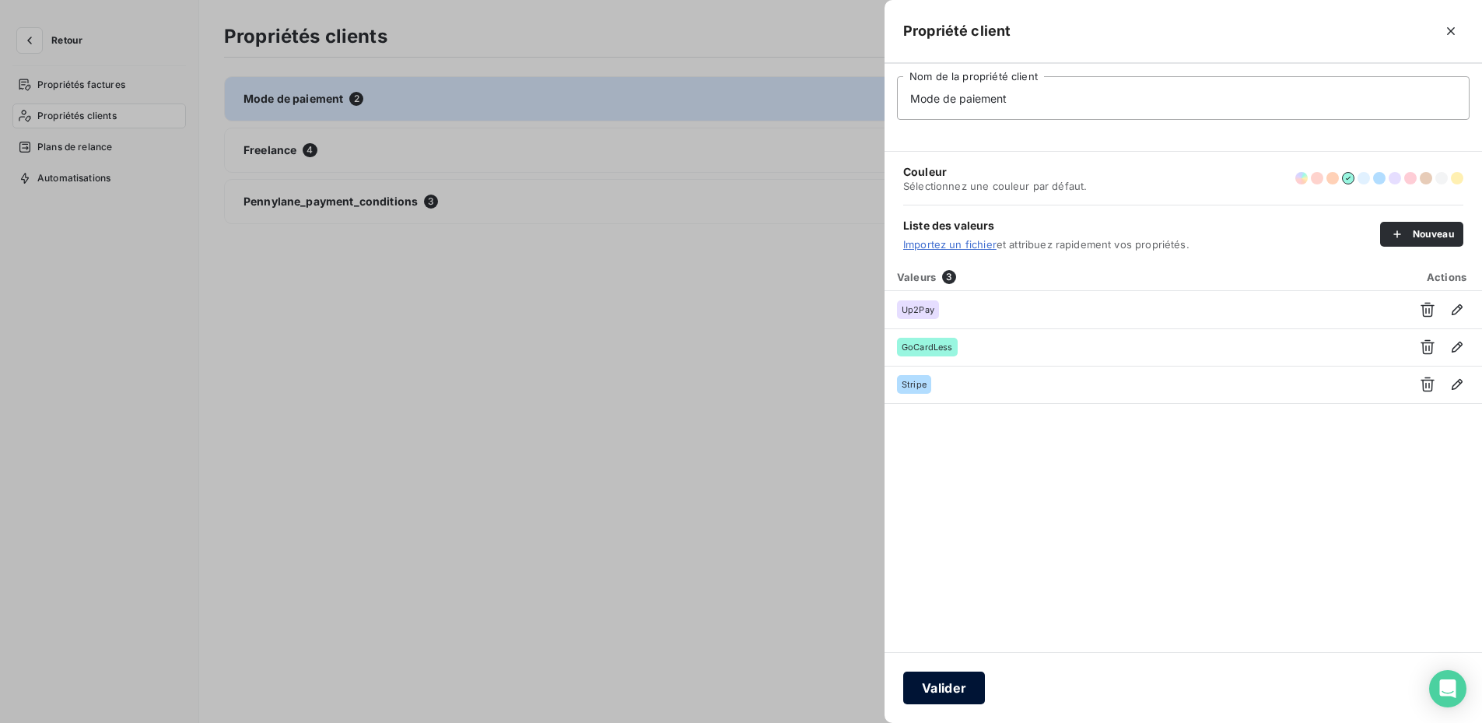
click at [960, 682] on button "Valider" at bounding box center [944, 687] width 82 height 33
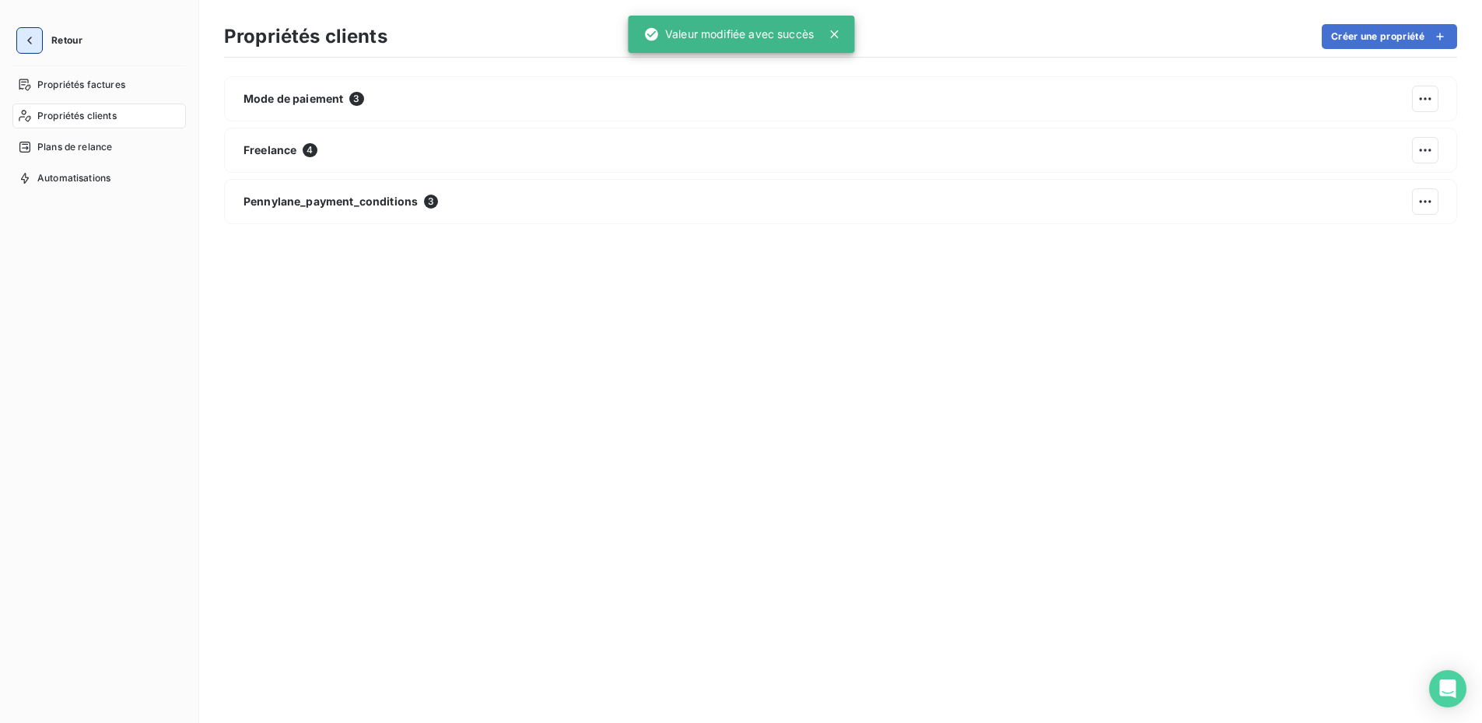
click at [32, 37] on icon "button" at bounding box center [30, 41] width 16 height 16
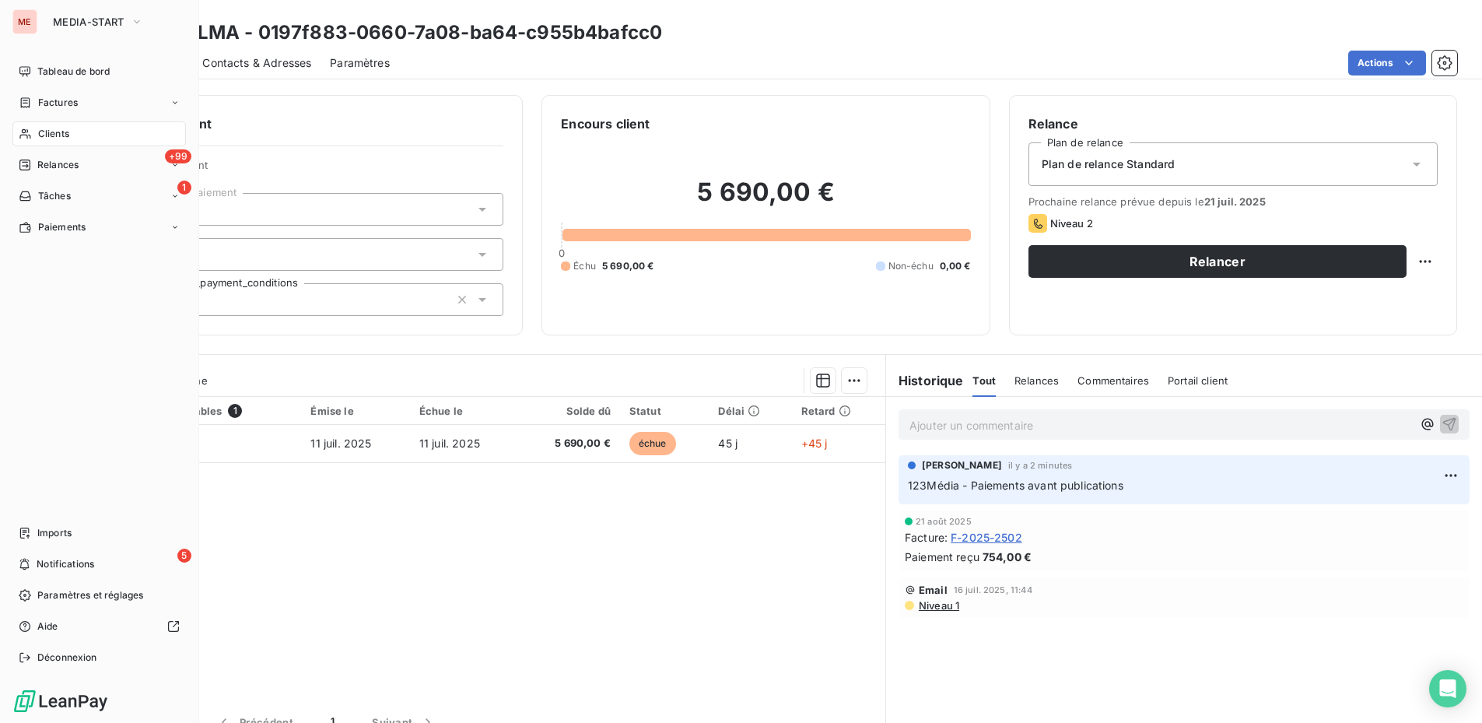
click at [24, 135] on icon at bounding box center [24, 134] width 11 height 10
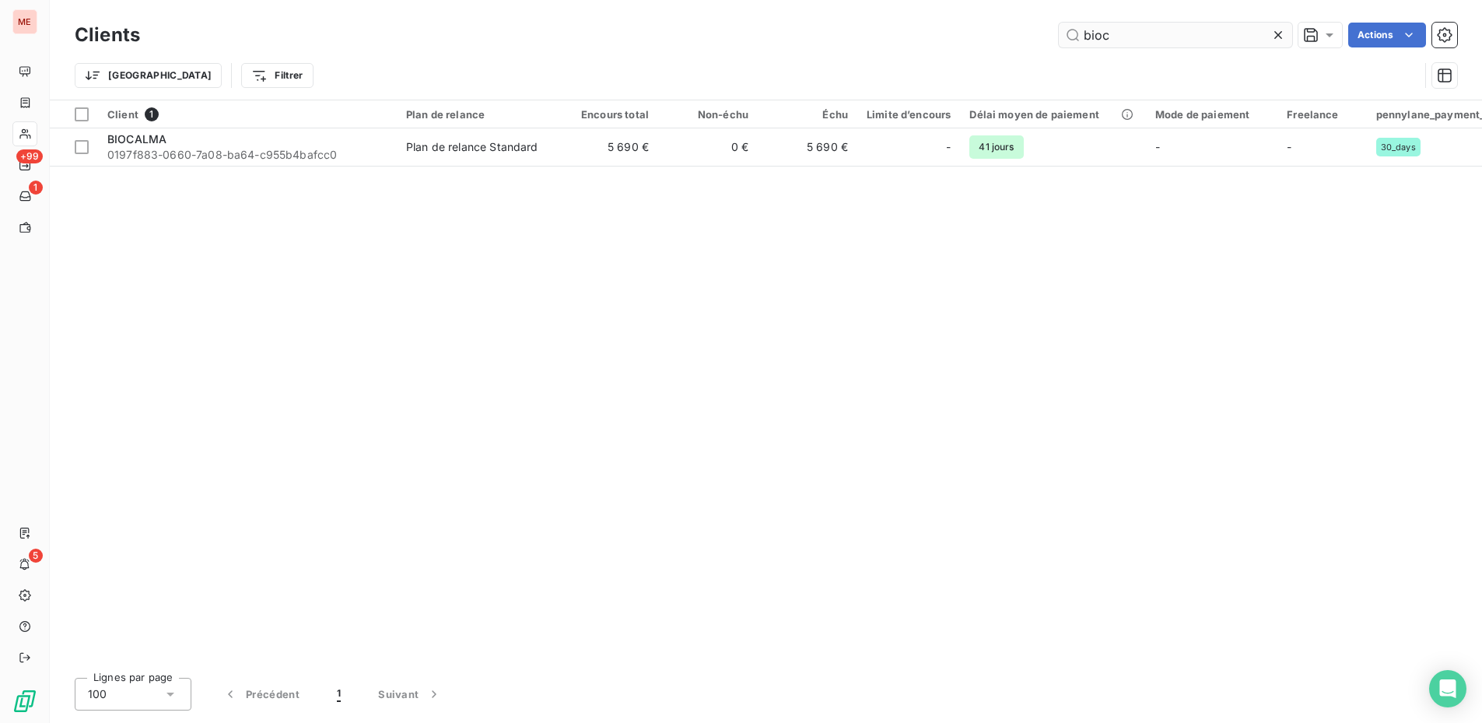
click at [1150, 36] on input "bioc" at bounding box center [1175, 35] width 233 height 25
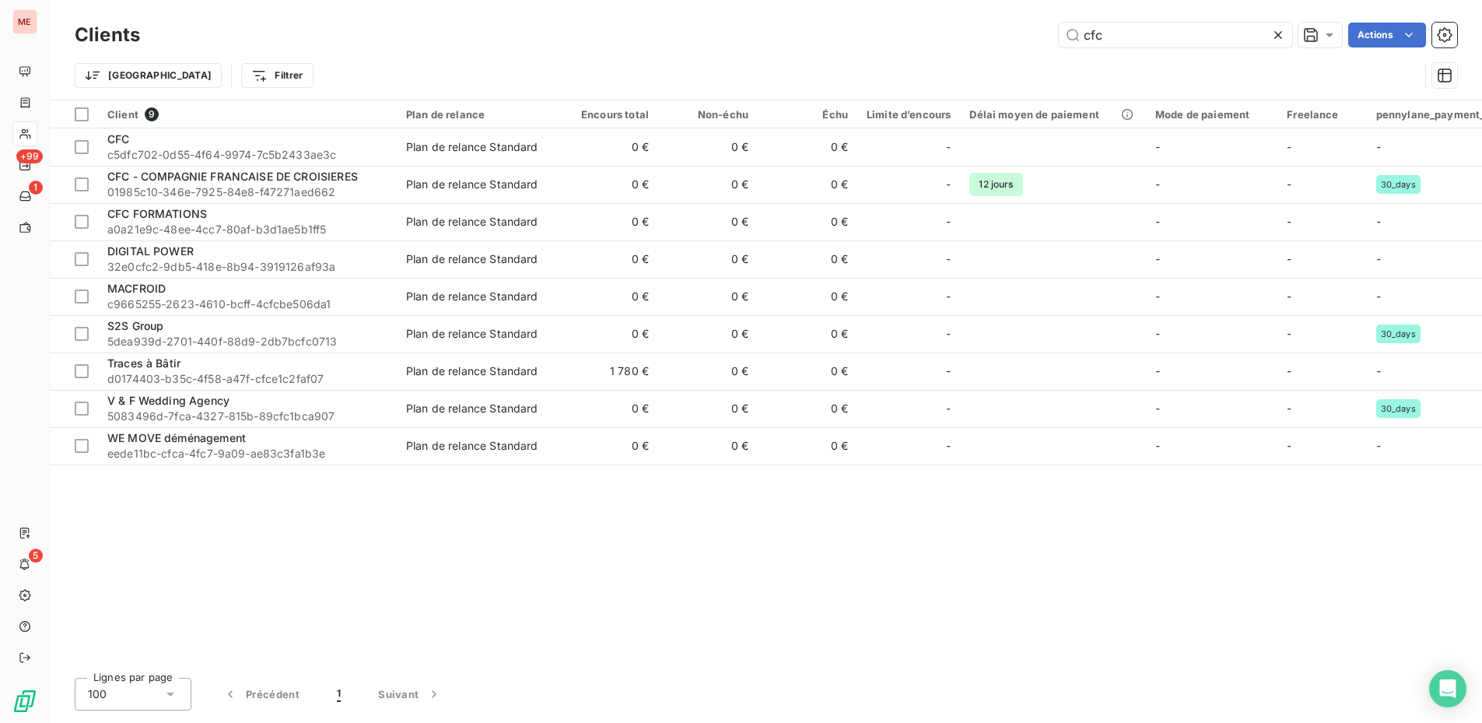
type input "cfc"
